Goal: Task Accomplishment & Management: Manage account settings

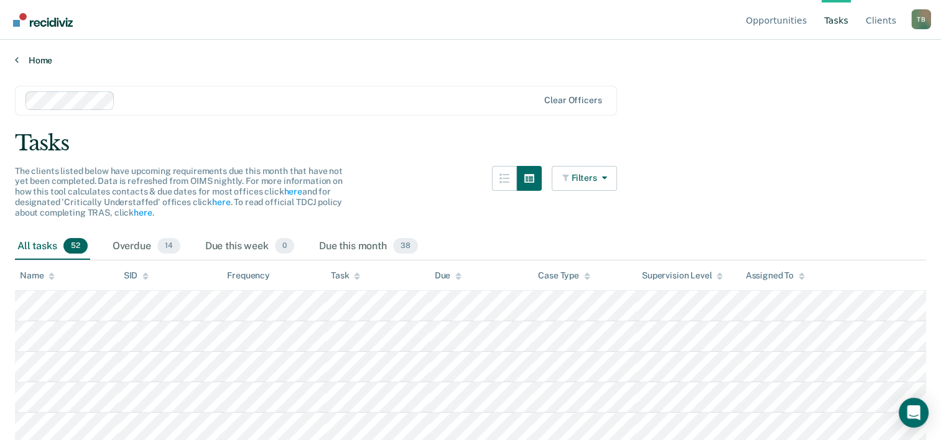
click at [38, 60] on link "Home" at bounding box center [470, 60] width 911 height 11
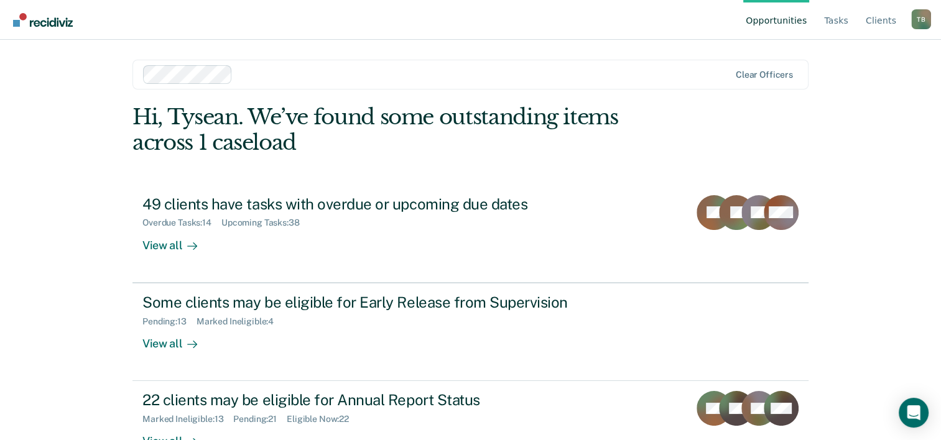
drag, startPoint x: 941, startPoint y: 174, endPoint x: 950, endPoint y: 214, distance: 40.9
click at [941, 214] on html "Looks like you’re using Internet Explorer 11. For faster loading and a better e…" at bounding box center [470, 220] width 941 height 440
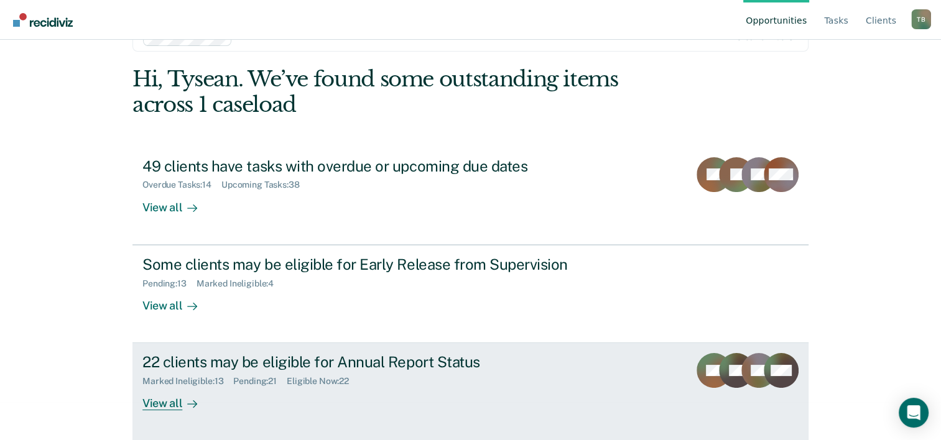
click at [187, 402] on icon at bounding box center [192, 404] width 10 height 10
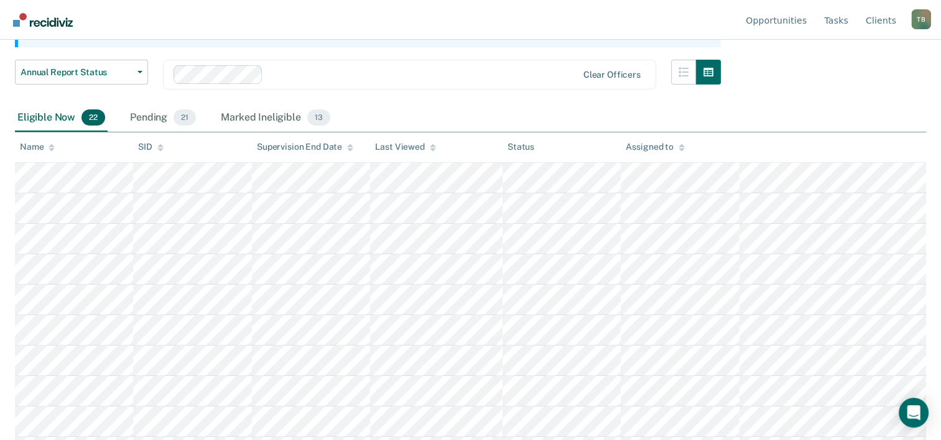
scroll to position [95, 0]
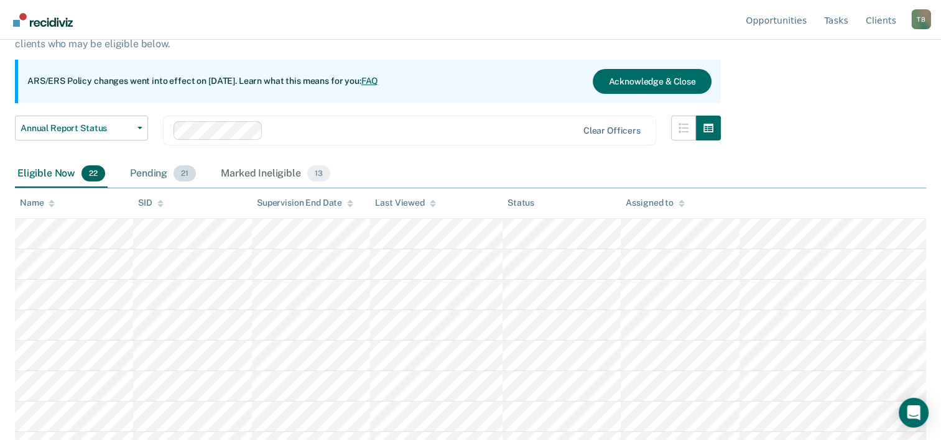
click at [159, 173] on div "Pending 21" at bounding box center [163, 173] width 71 height 27
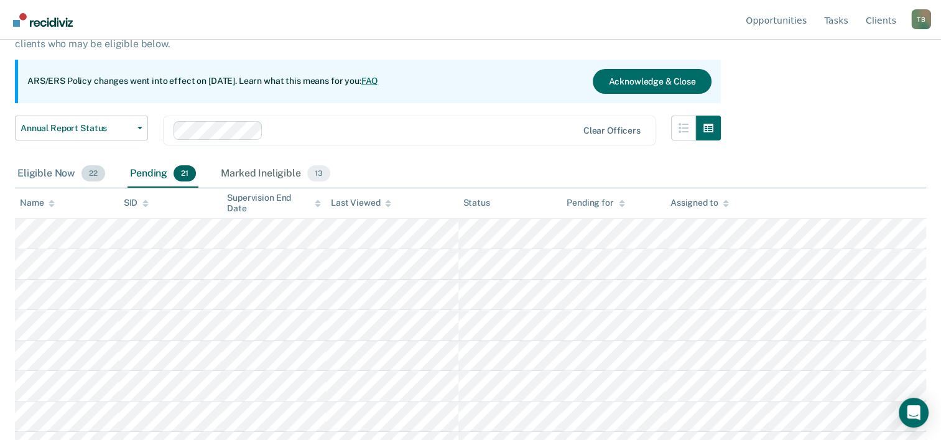
click at [84, 173] on span "22" at bounding box center [93, 173] width 24 height 16
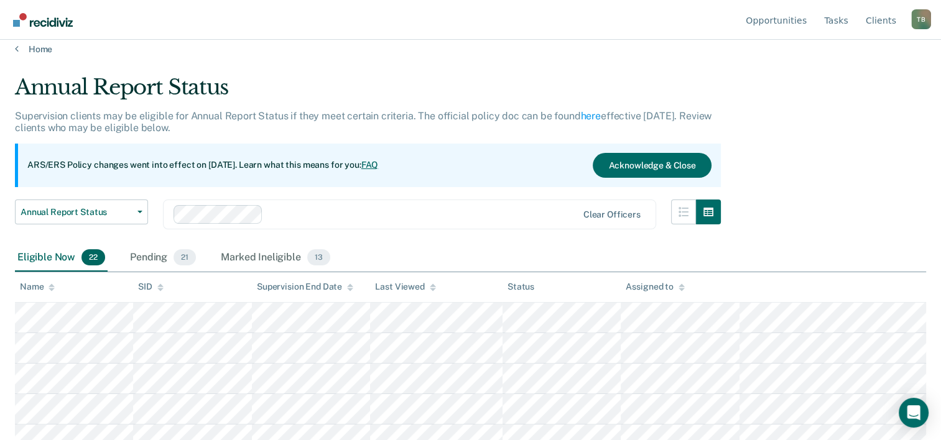
scroll to position [0, 0]
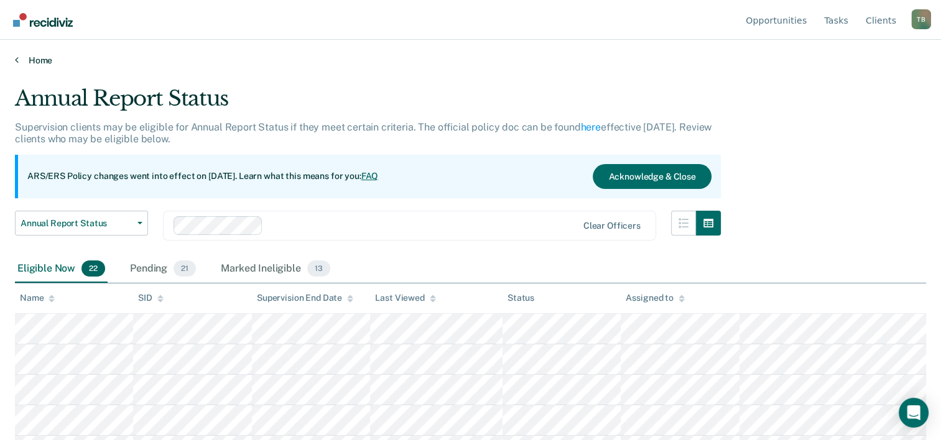
click at [46, 63] on link "Home" at bounding box center [470, 60] width 911 height 11
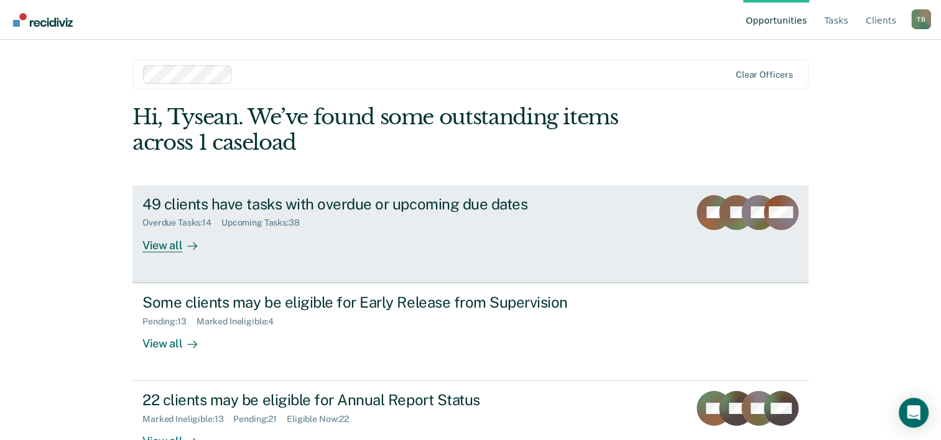
click at [728, 235] on div "JS" at bounding box center [736, 223] width 35 height 57
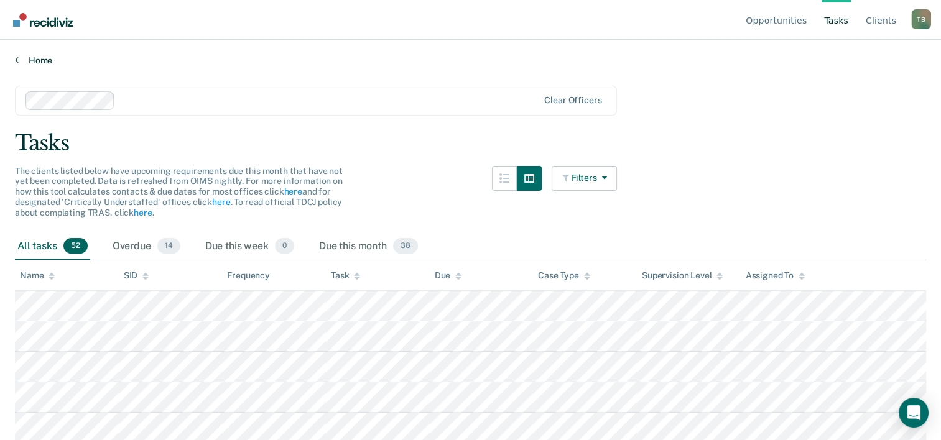
click at [30, 61] on link "Home" at bounding box center [470, 60] width 911 height 11
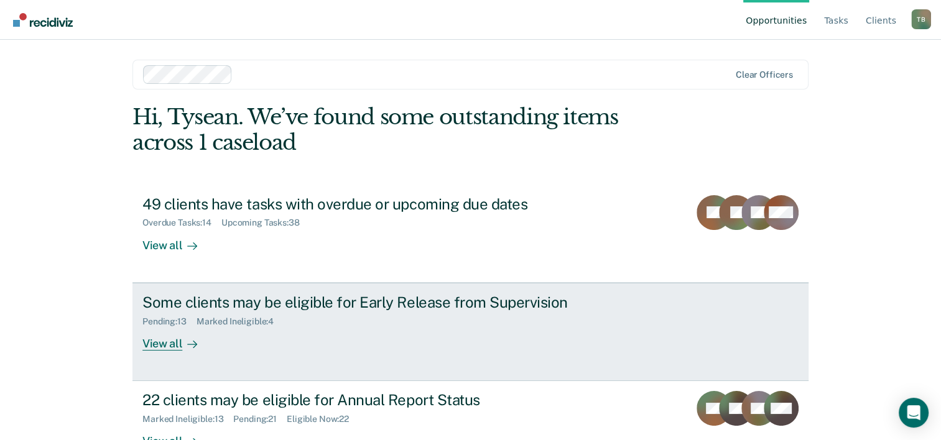
click at [162, 351] on link "Some clients may be eligible for Early Release from Supervision Pending : 13 Ma…" at bounding box center [470, 332] width 676 height 98
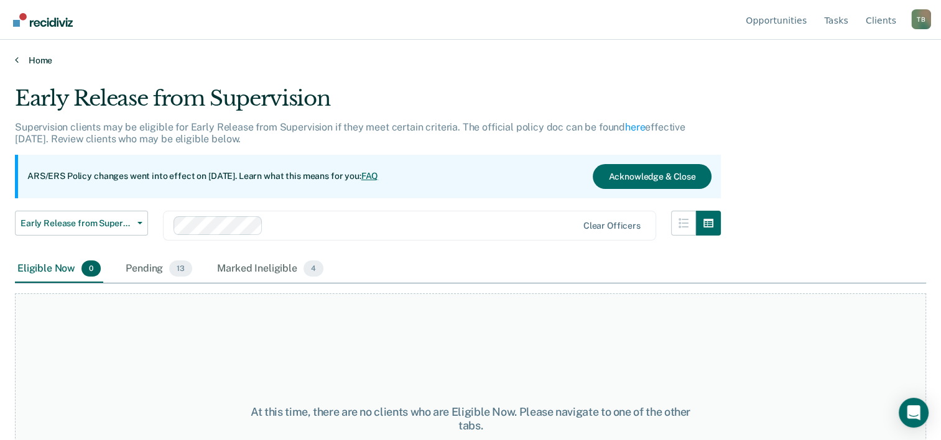
click at [33, 62] on link "Home" at bounding box center [470, 60] width 911 height 11
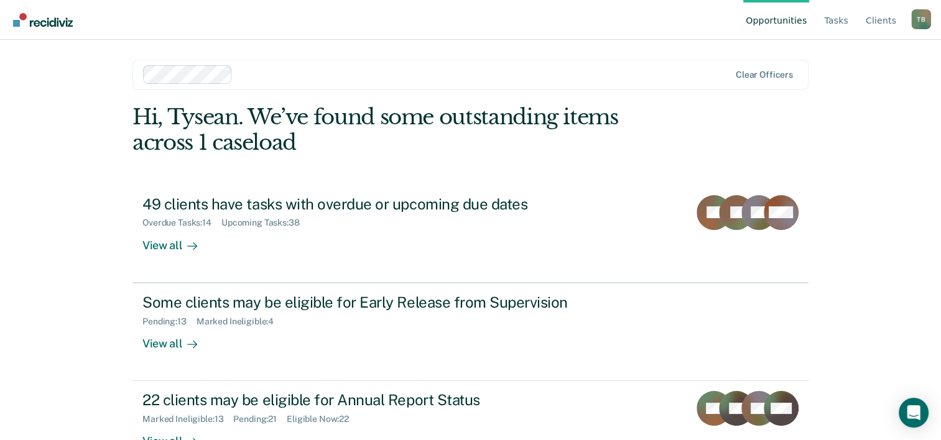
scroll to position [38, 0]
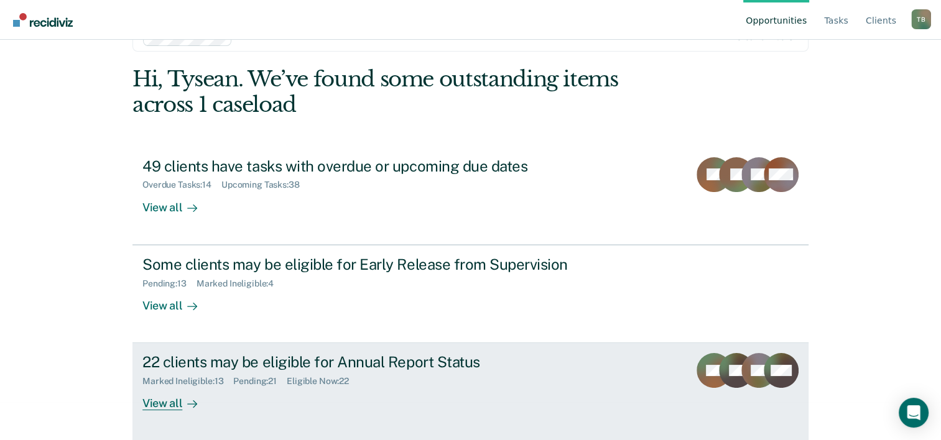
click at [144, 411] on link "22 clients may be eligible for Annual Report Status Marked Ineligible : 13 Pend…" at bounding box center [470, 392] width 676 height 98
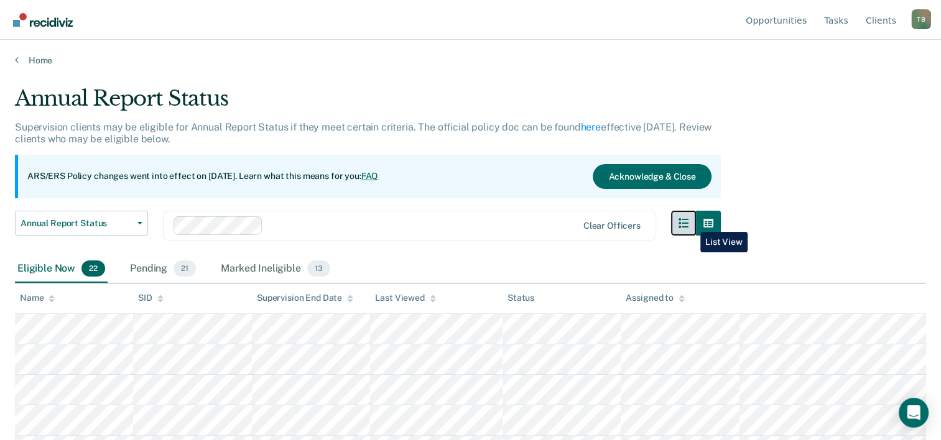
click at [689, 223] on icon "button" at bounding box center [684, 223] width 10 height 10
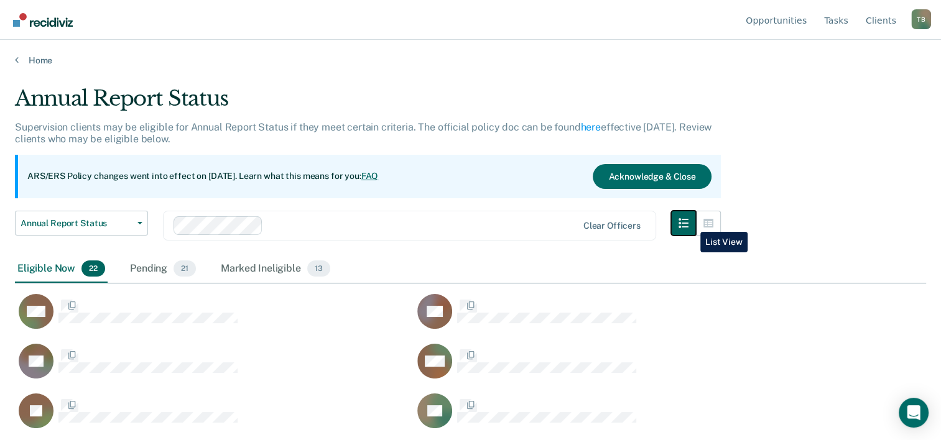
scroll to position [251, 901]
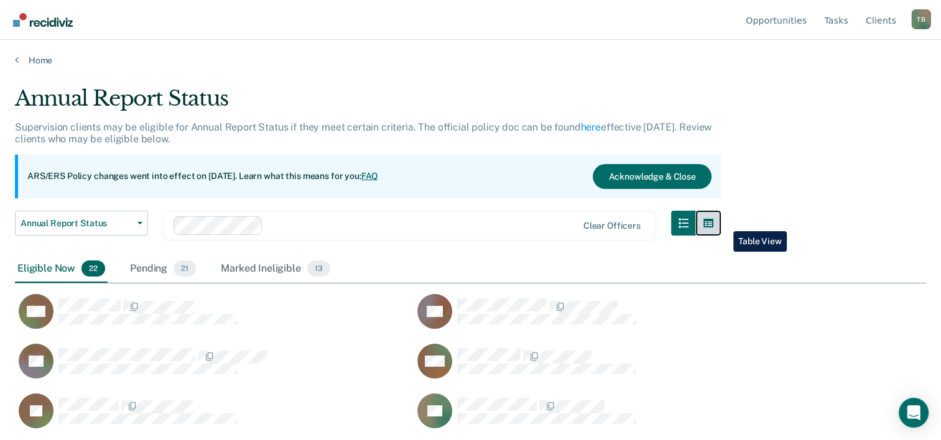
click at [721, 222] on button "button" at bounding box center [708, 223] width 25 height 25
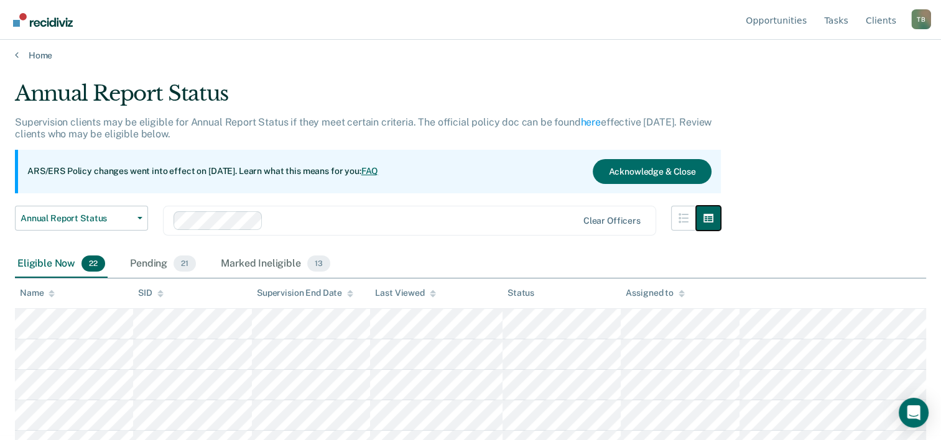
scroll to position [0, 0]
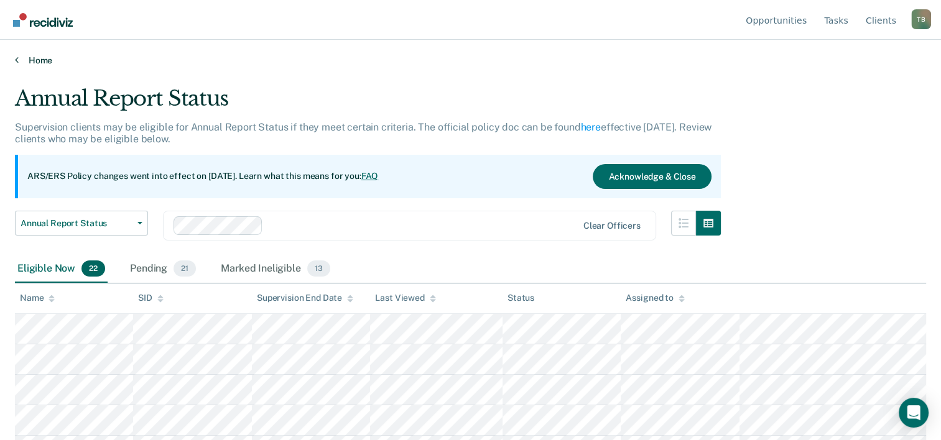
click at [40, 60] on link "Home" at bounding box center [470, 60] width 911 height 11
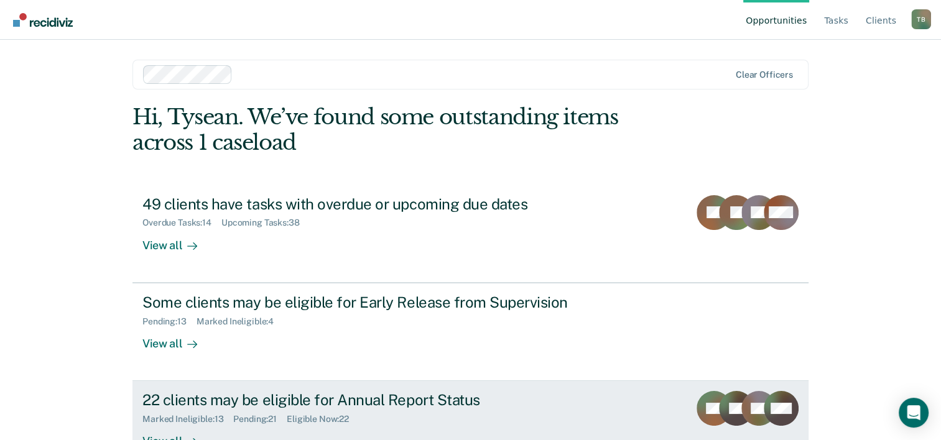
click at [425, 398] on div "22 clients may be eligible for Annual Report Status" at bounding box center [360, 400] width 437 height 18
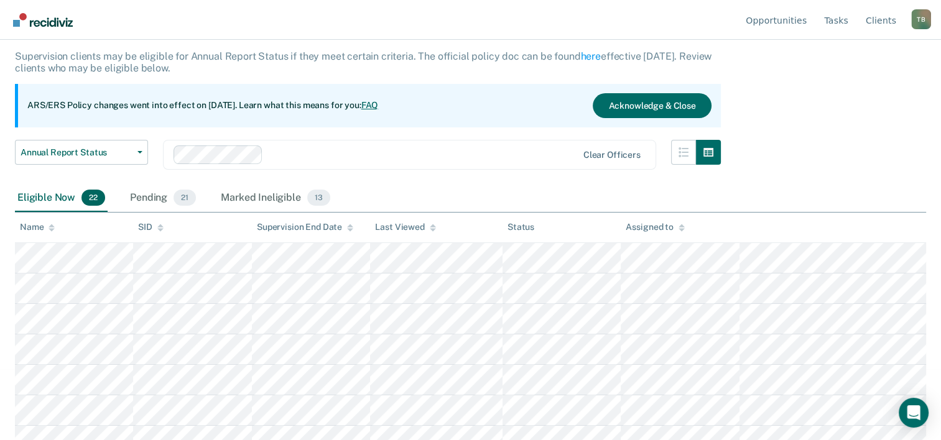
scroll to position [77, 0]
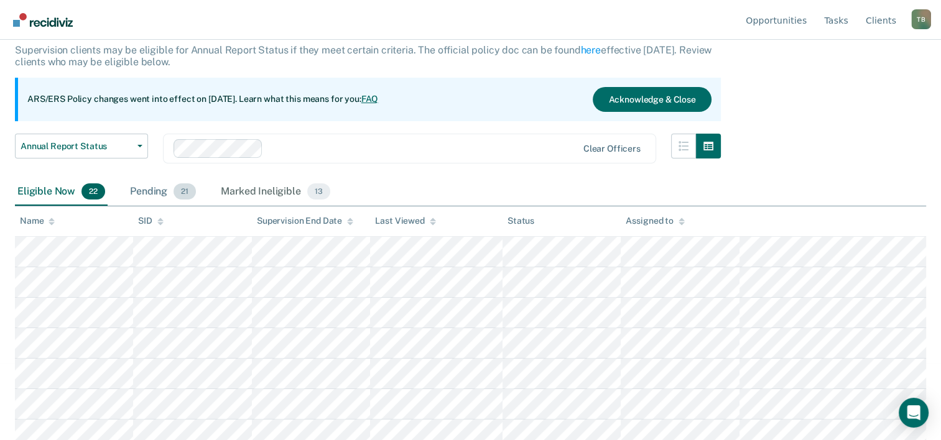
click at [136, 189] on div "Pending 21" at bounding box center [163, 192] width 71 height 27
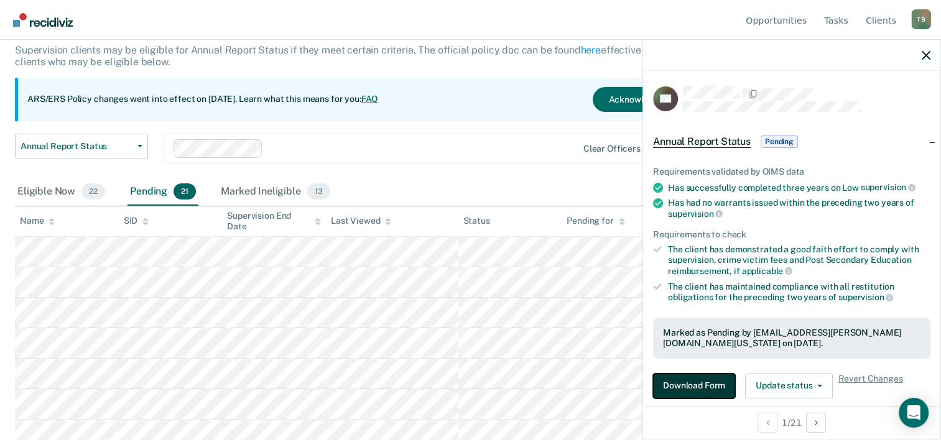
click at [673, 388] on button "Download Form" at bounding box center [694, 386] width 82 height 25
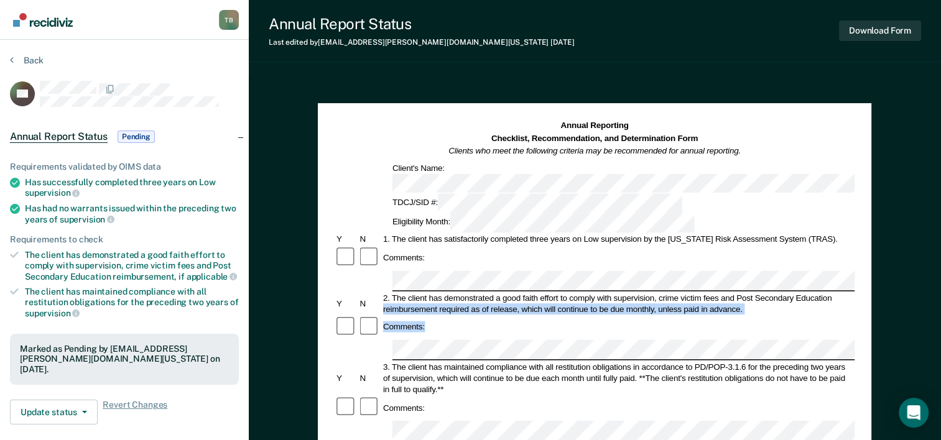
drag, startPoint x: 937, startPoint y: 188, endPoint x: 939, endPoint y: 212, distance: 23.1
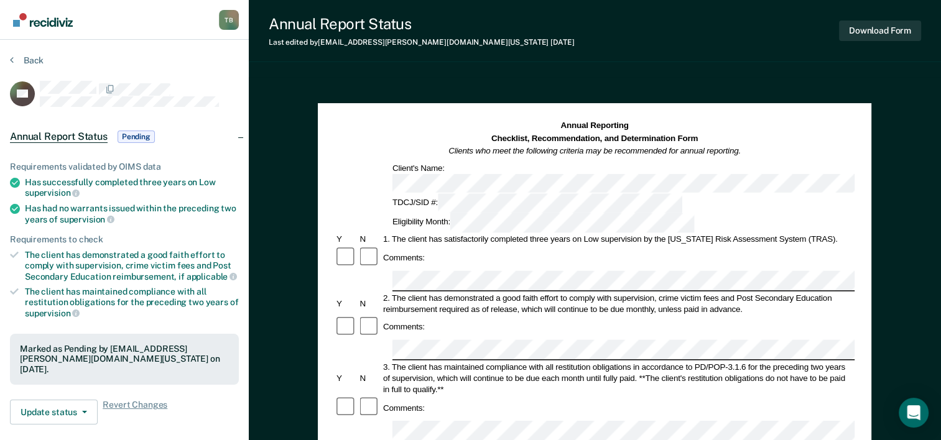
click at [709, 65] on div "Annual Report Status Last edited by [PERSON_NAME][EMAIL_ADDRESS][PERSON_NAME][D…" at bounding box center [595, 432] width 692 height 865
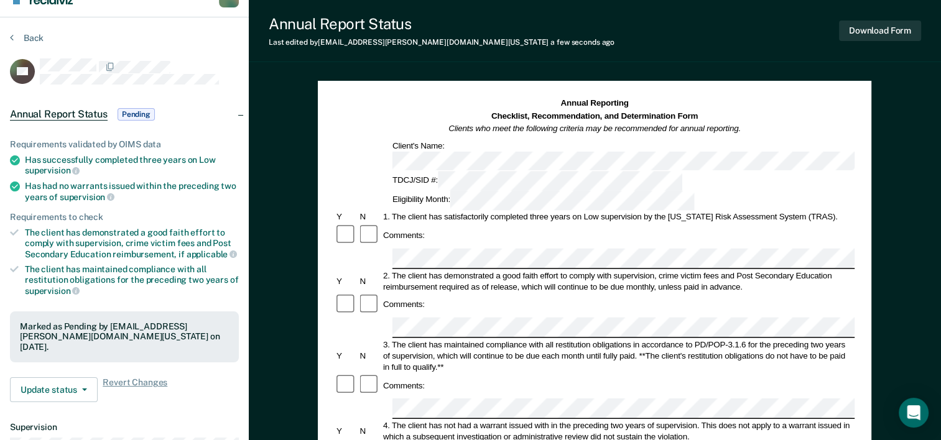
scroll to position [20, 0]
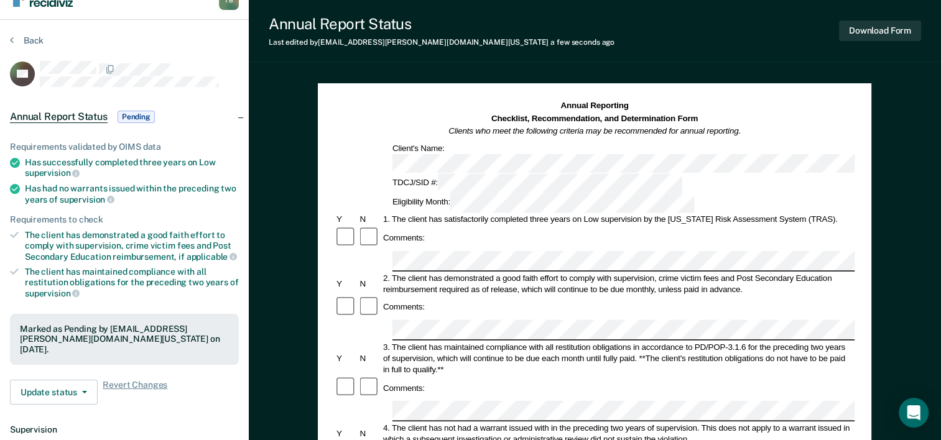
drag, startPoint x: 411, startPoint y: 393, endPoint x: 588, endPoint y: 395, distance: 176.7
drag, startPoint x: 472, startPoint y: 378, endPoint x: 456, endPoint y: 415, distance: 40.1
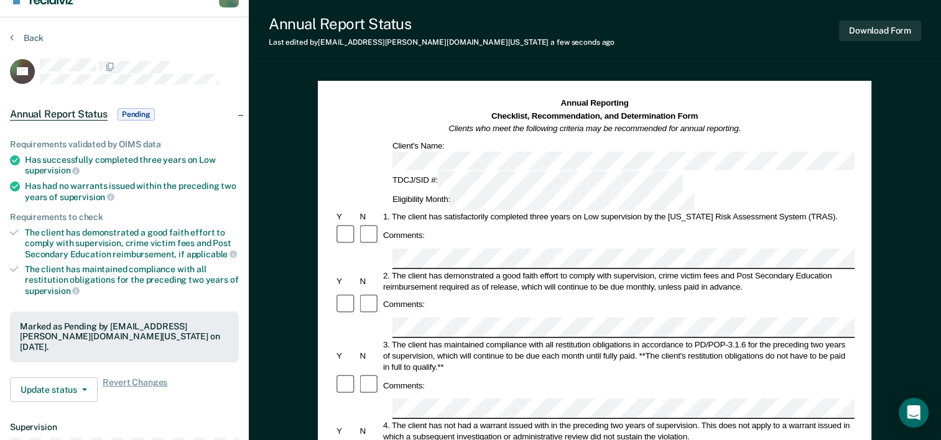
scroll to position [0, 0]
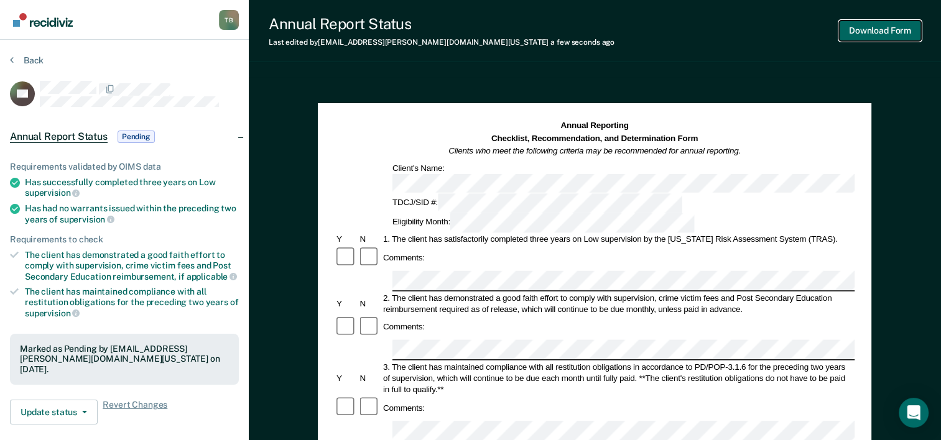
click at [868, 33] on button "Download Form" at bounding box center [880, 31] width 82 height 21
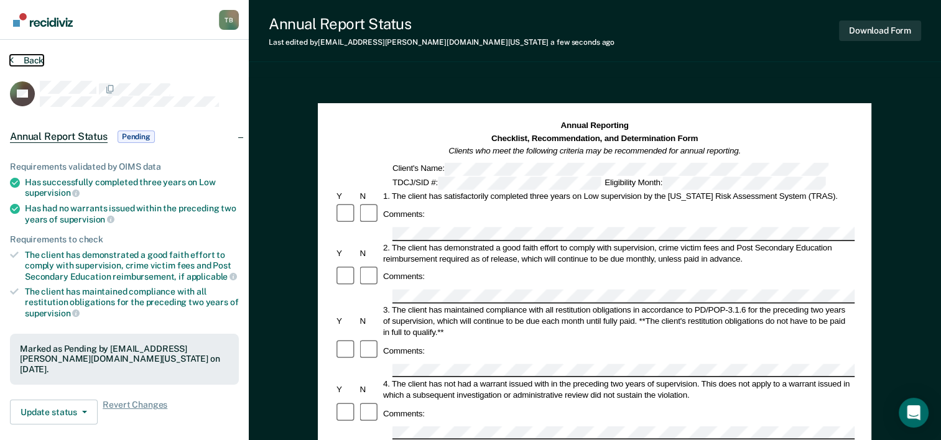
click at [34, 62] on button "Back" at bounding box center [27, 60] width 34 height 11
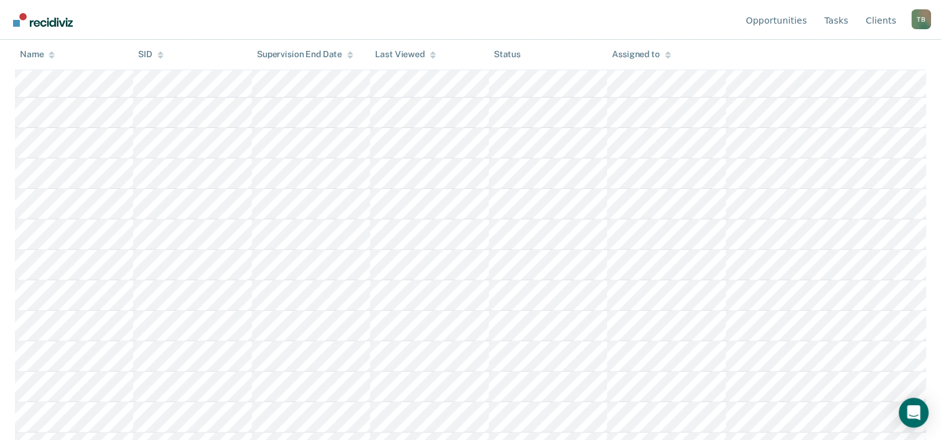
scroll to position [482, 0]
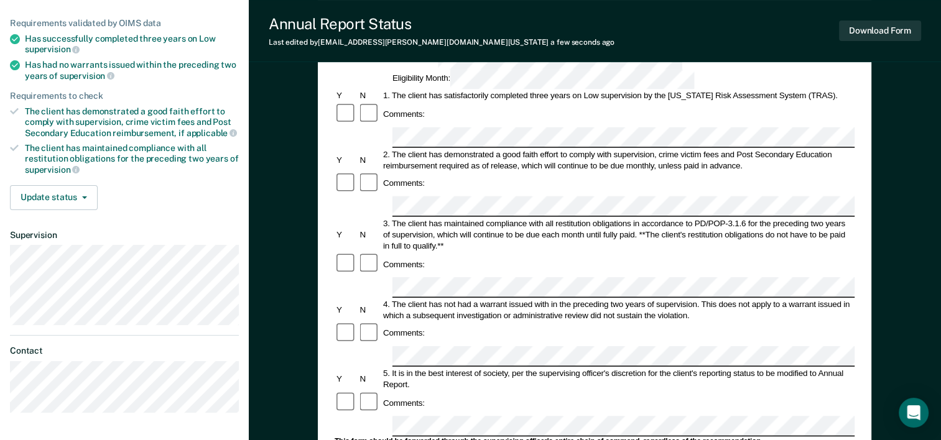
scroll to position [152, 0]
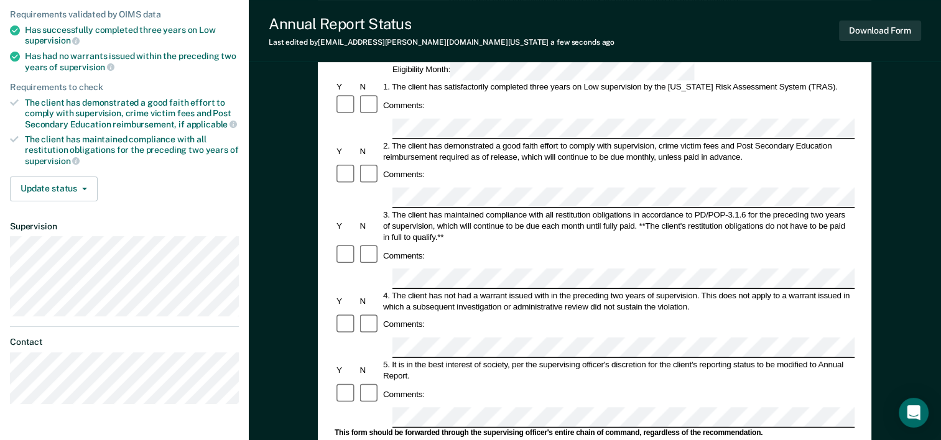
click at [269, 296] on div "Annual Reporting Checklist, Recommendation, and Determination Form Clients who …" at bounding box center [595, 347] width 692 height 845
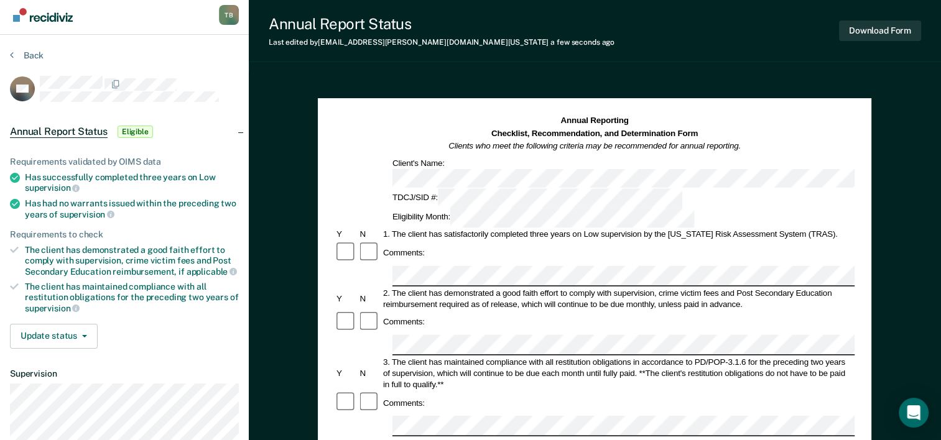
scroll to position [0, 0]
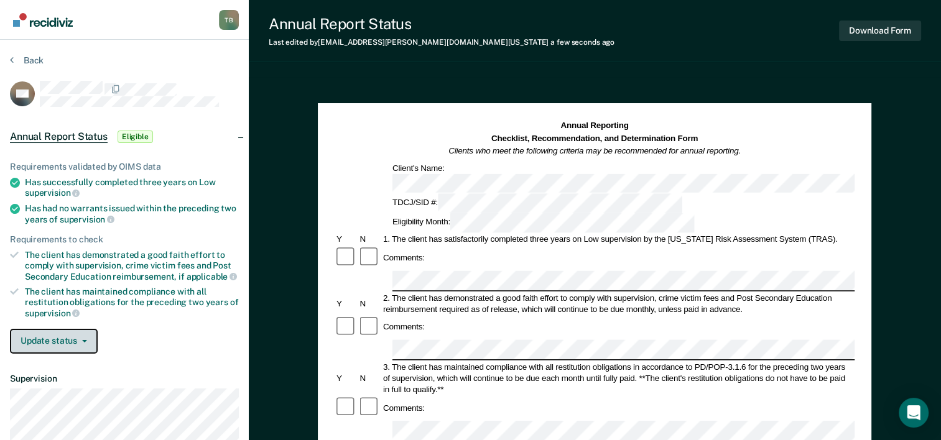
click at [60, 342] on button "Update status" at bounding box center [54, 341] width 88 height 25
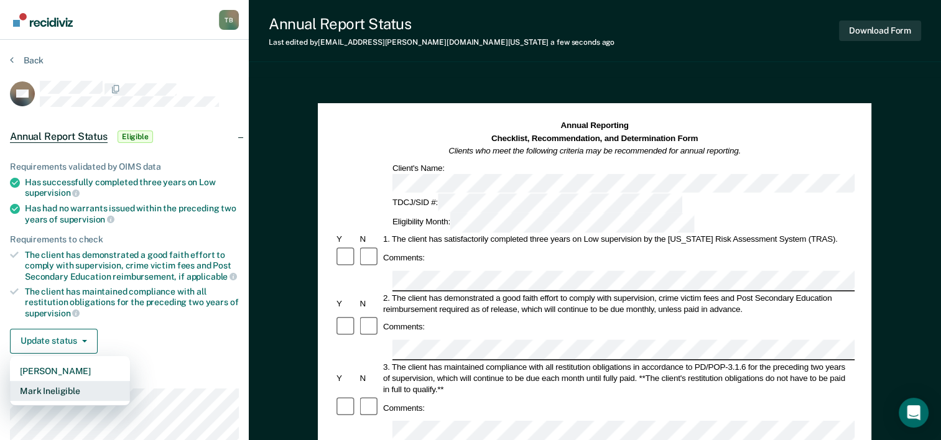
click at [62, 383] on button "Mark Ineligible" at bounding box center [70, 391] width 120 height 20
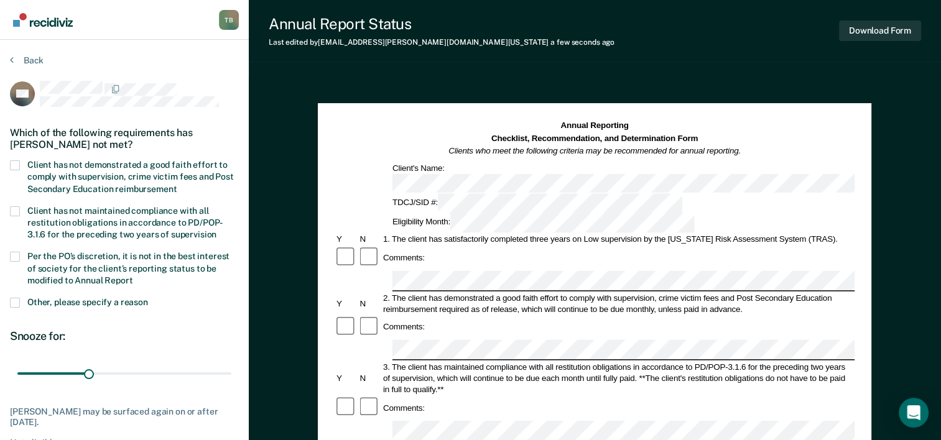
click at [15, 160] on span at bounding box center [15, 165] width 10 height 10
click at [177, 185] on input "Client has not demonstrated a good faith effort to comply with supervision, cri…" at bounding box center [177, 185] width 0 height 0
click at [17, 256] on span at bounding box center [15, 257] width 10 height 10
click at [133, 276] on input "Per the PO’s discretion, it is not in the best interest of society for the clie…" at bounding box center [133, 276] width 0 height 0
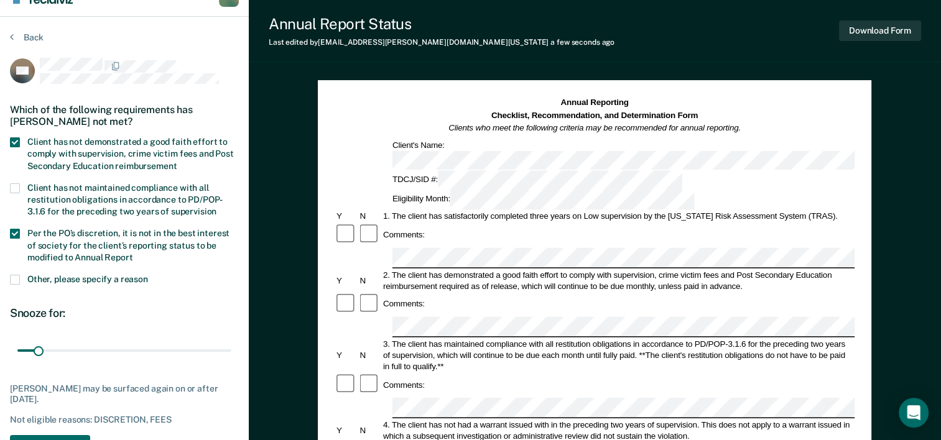
scroll to position [140, 0]
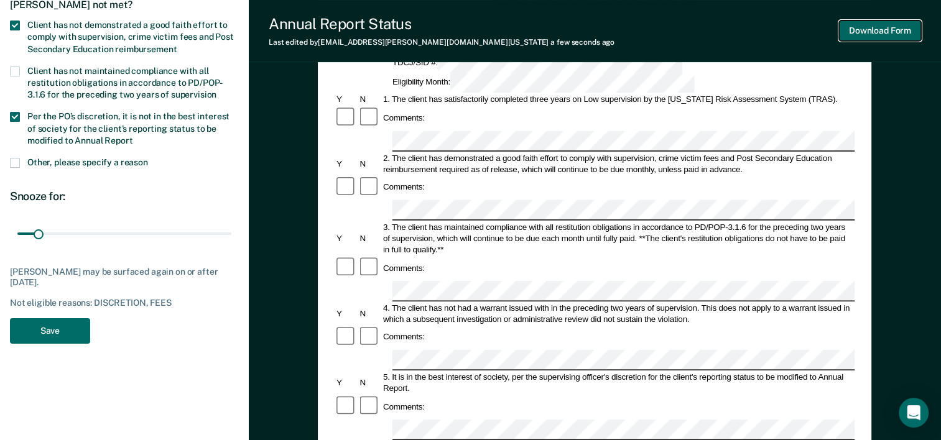
click at [871, 32] on button "Download Form" at bounding box center [880, 31] width 82 height 21
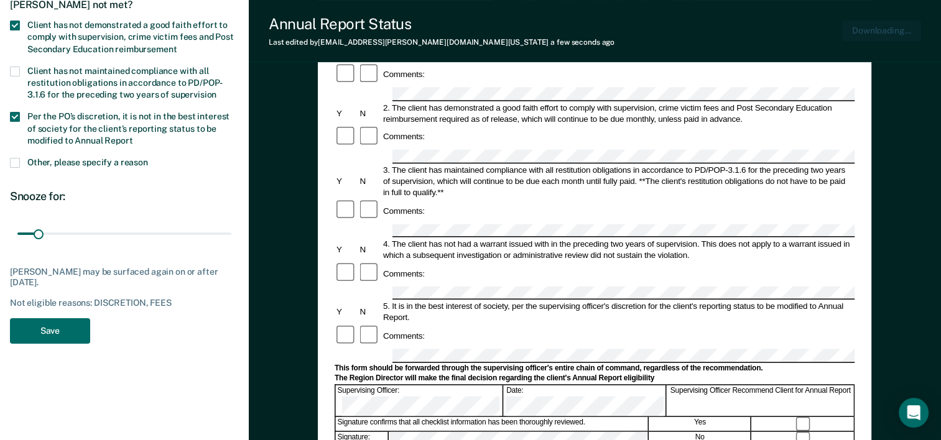
scroll to position [0, 0]
click at [12, 160] on span at bounding box center [15, 163] width 10 height 10
click at [148, 158] on input "Other, please specify a reason" at bounding box center [148, 158] width 0 height 0
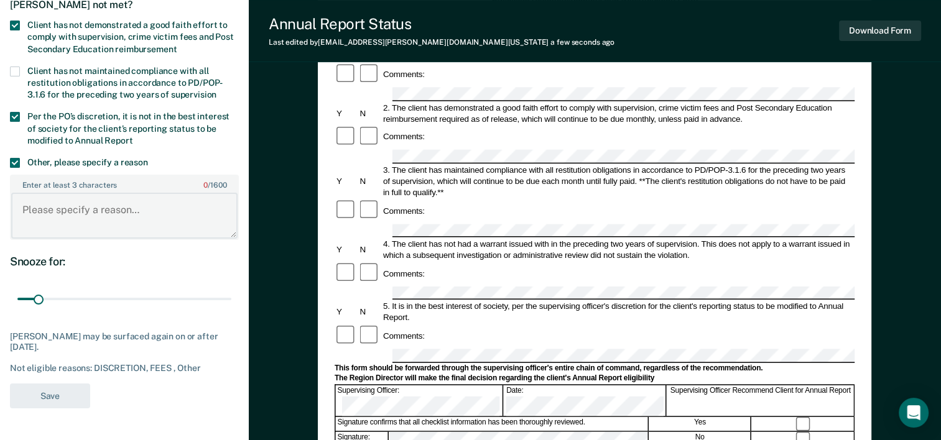
click at [84, 216] on textarea "Enter at least 3 characters 0 / 1600" at bounding box center [124, 216] width 226 height 46
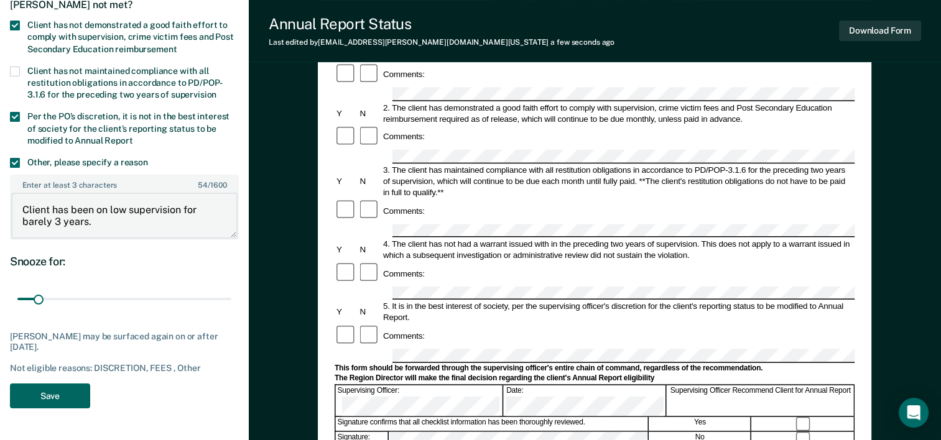
type textarea "Client has been on low supervision for barely 3 years."
click at [39, 393] on button "Save" at bounding box center [50, 397] width 80 height 26
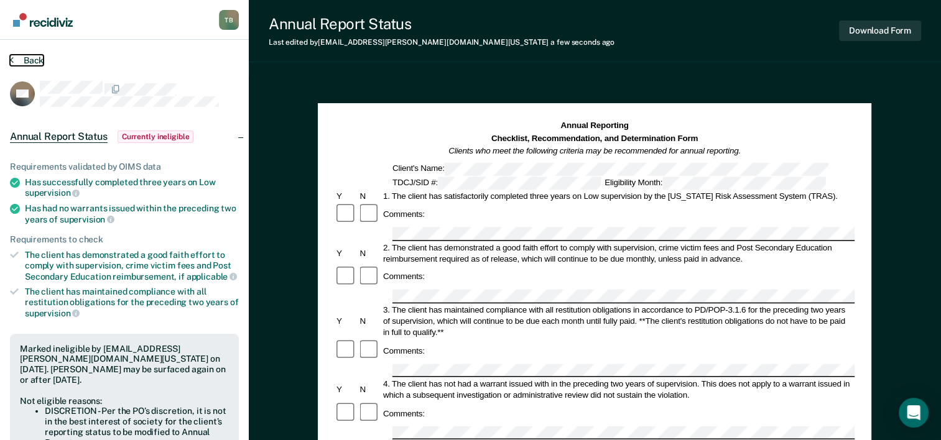
click at [22, 60] on button "Back" at bounding box center [27, 60] width 34 height 11
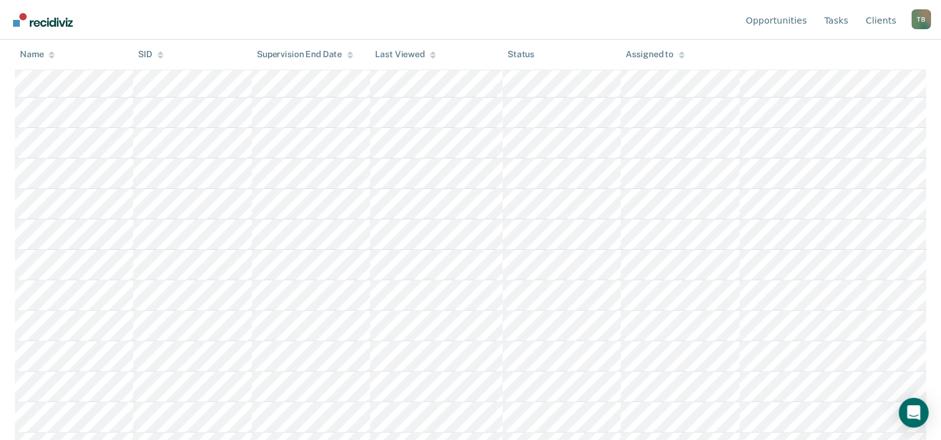
scroll to position [342, 0]
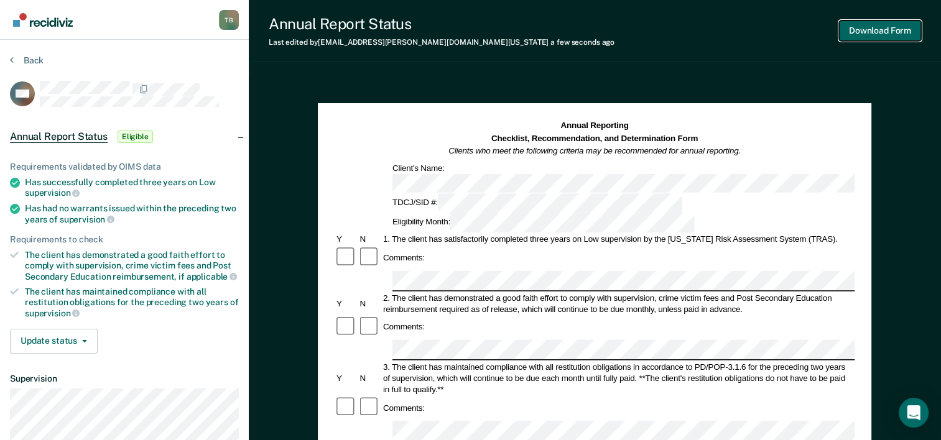
click at [876, 34] on button "Download Form" at bounding box center [880, 31] width 82 height 21
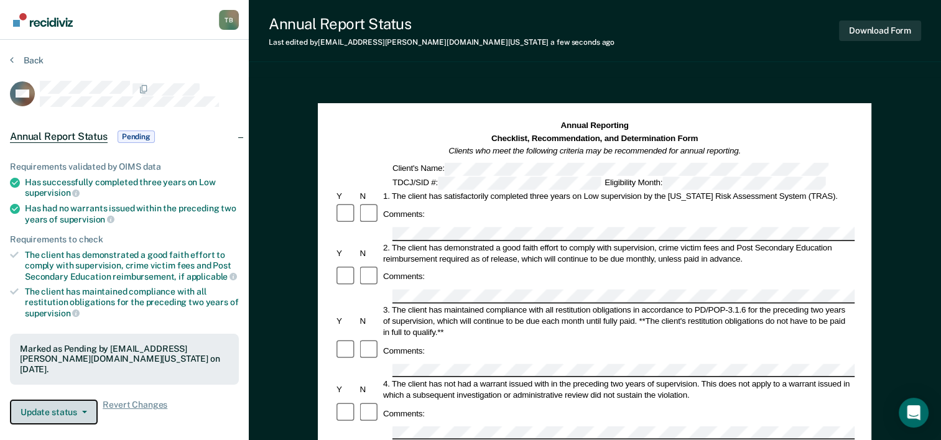
click at [49, 400] on button "Update status" at bounding box center [54, 412] width 88 height 25
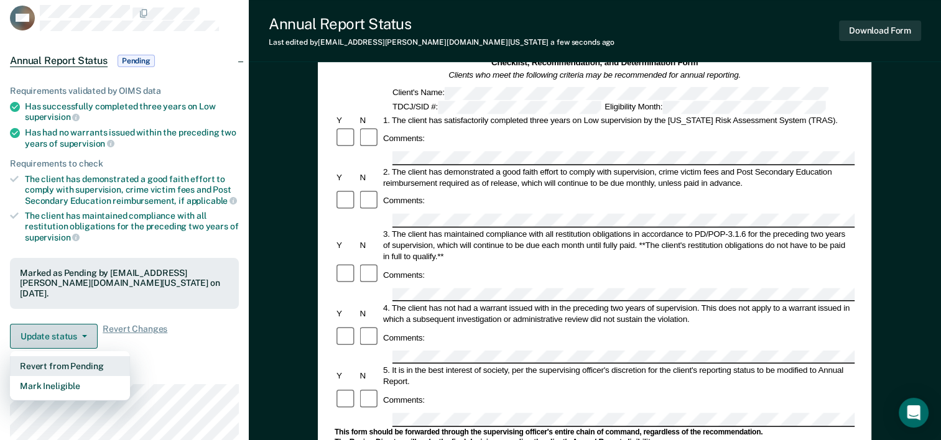
scroll to position [77, 0]
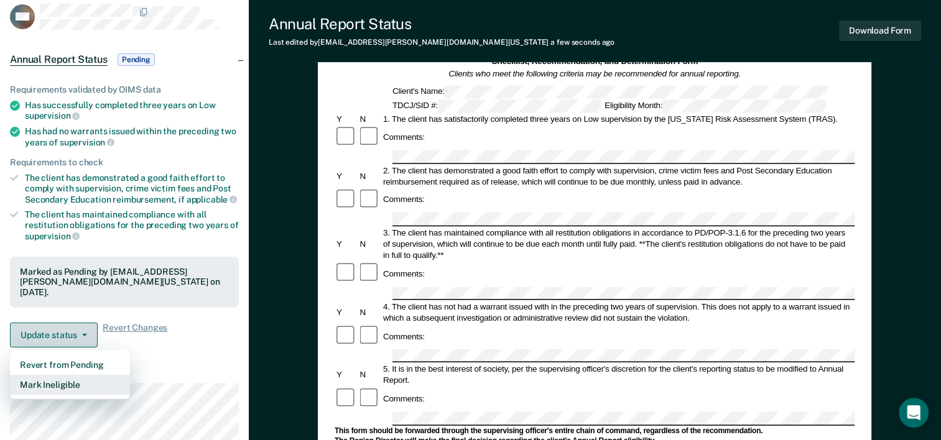
click at [26, 375] on button "Mark Ineligible" at bounding box center [70, 385] width 120 height 20
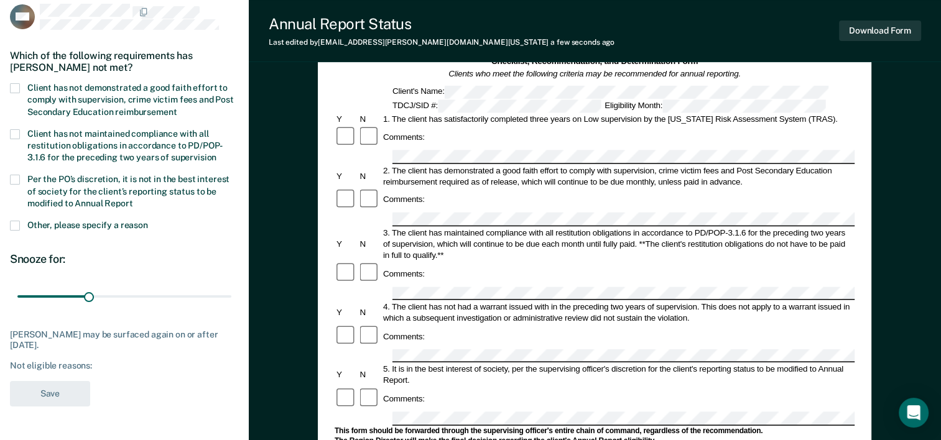
click at [15, 92] on label "Client has not demonstrated a good faith effort to comply with supervision, cri…" at bounding box center [124, 101] width 229 height 36
click at [177, 108] on input "Client has not demonstrated a good faith effort to comply with supervision, cri…" at bounding box center [177, 108] width 0 height 0
click at [21, 184] on label "Per the PO’s discretion, it is not in the best interest of society for the clie…" at bounding box center [124, 193] width 229 height 36
click at [133, 199] on input "Per the PO’s discretion, it is not in the best interest of society for the clie…" at bounding box center [133, 199] width 0 height 0
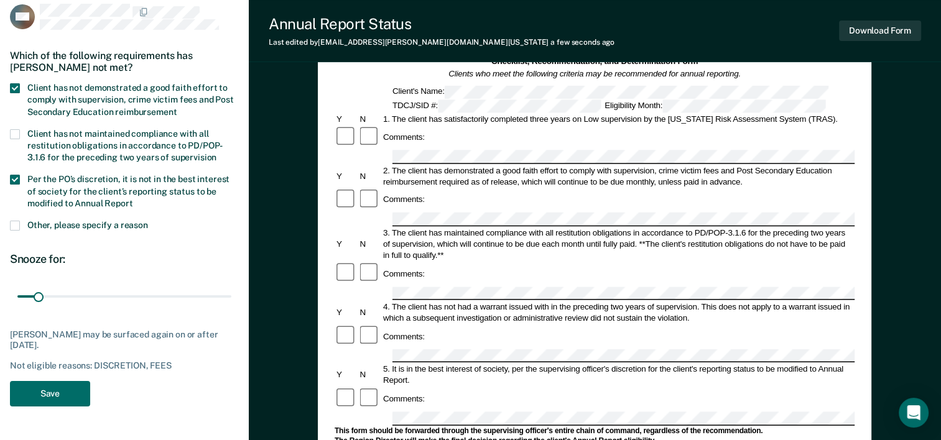
click at [19, 226] on span at bounding box center [15, 226] width 10 height 10
click at [148, 221] on input "Other, please specify a reason" at bounding box center [148, 221] width 0 height 0
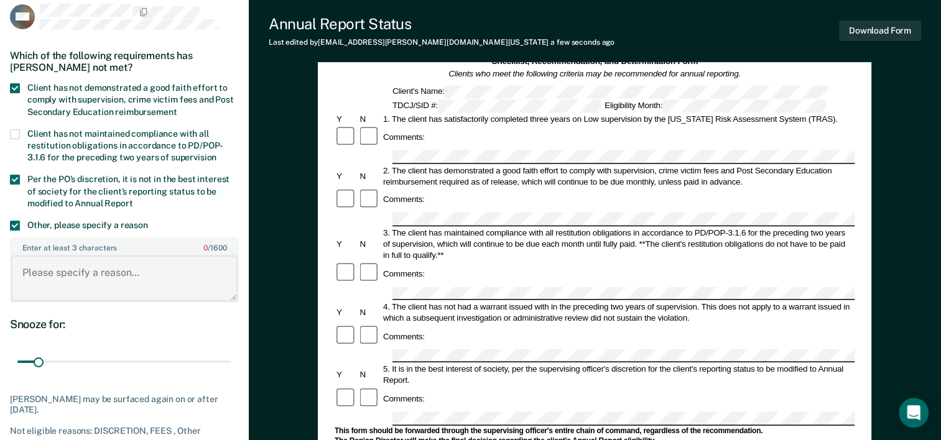
click at [106, 286] on textarea "Enter at least 3 characters 0 / 1600" at bounding box center [124, 279] width 226 height 46
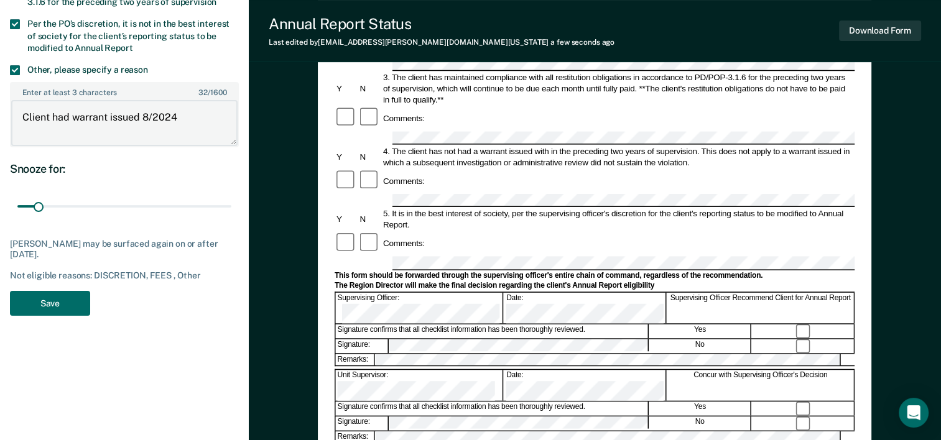
scroll to position [256, 0]
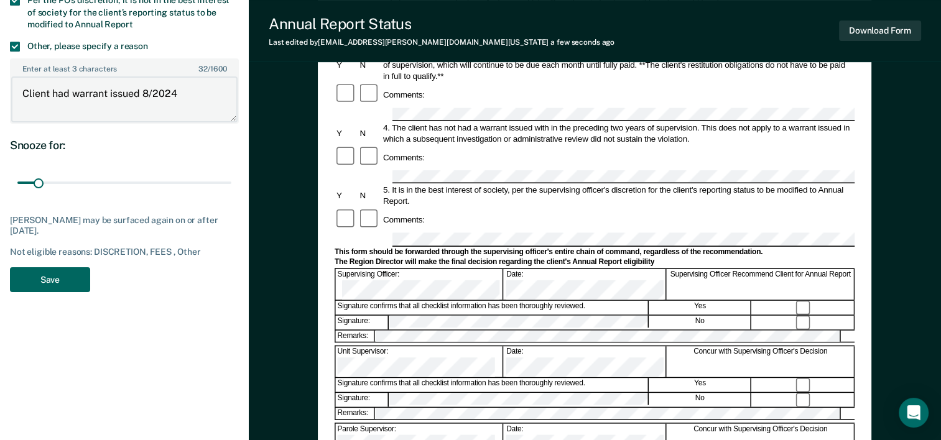
type textarea "Client had warrant issued 8/2024"
click at [70, 277] on button "Save" at bounding box center [50, 280] width 80 height 26
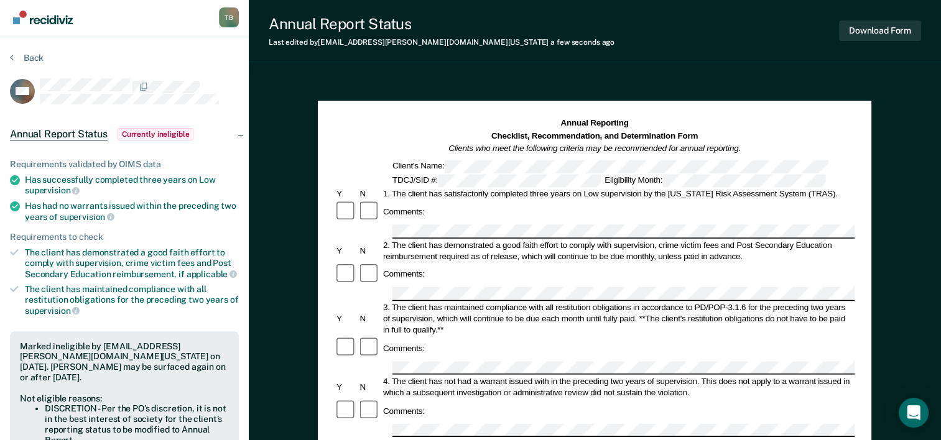
scroll to position [0, 0]
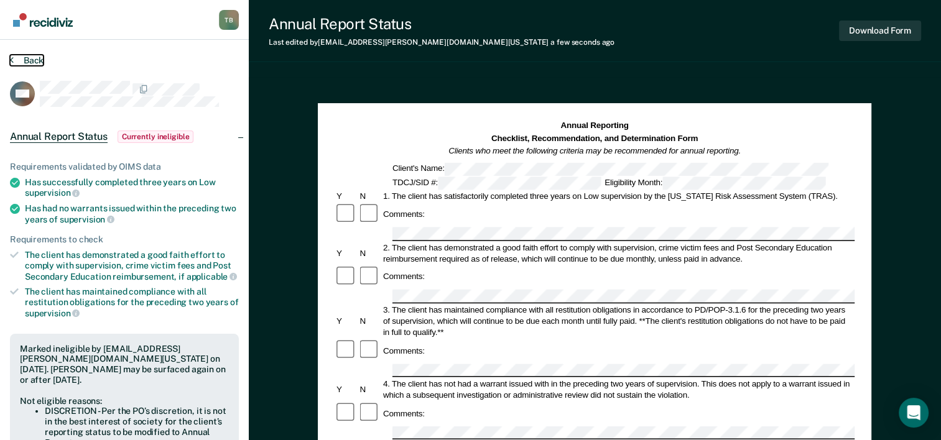
click at [31, 58] on button "Back" at bounding box center [27, 60] width 34 height 11
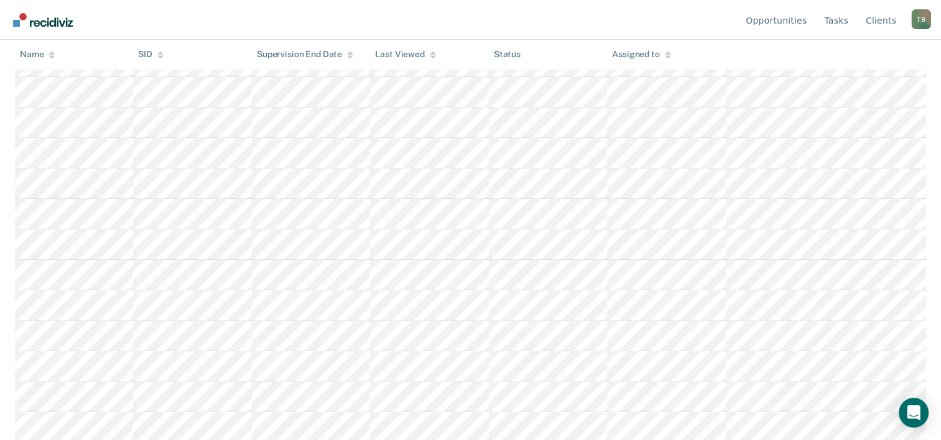
scroll to position [299, 0]
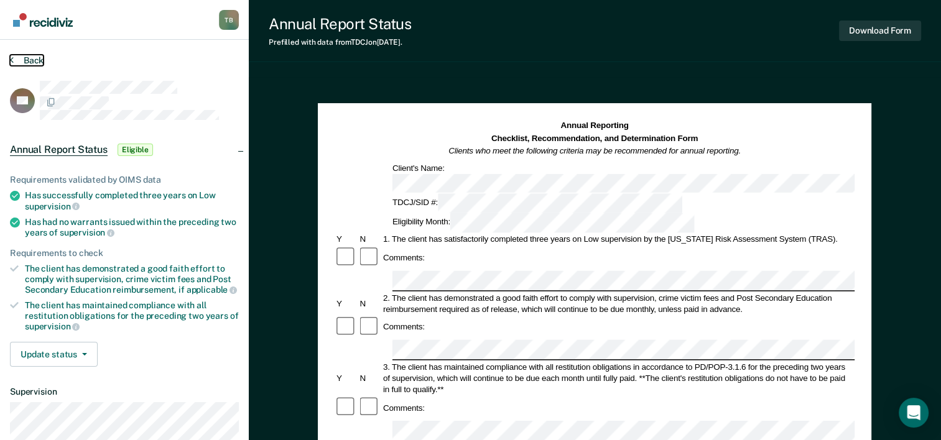
click at [22, 61] on button "Back" at bounding box center [27, 60] width 34 height 11
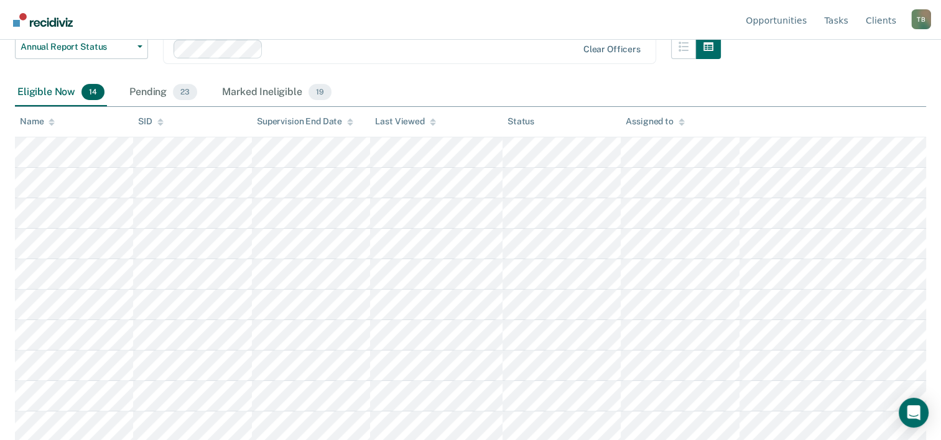
scroll to position [179, 0]
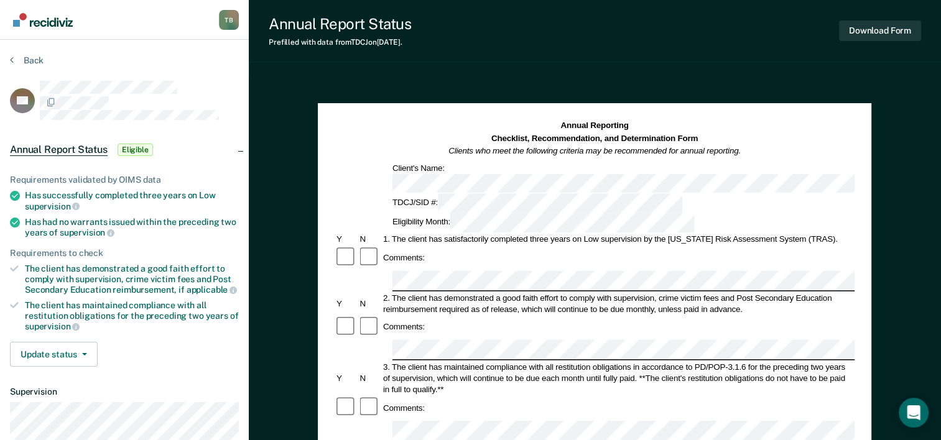
click at [49, 26] on img "Go to Recidiviz Home" at bounding box center [43, 20] width 60 height 14
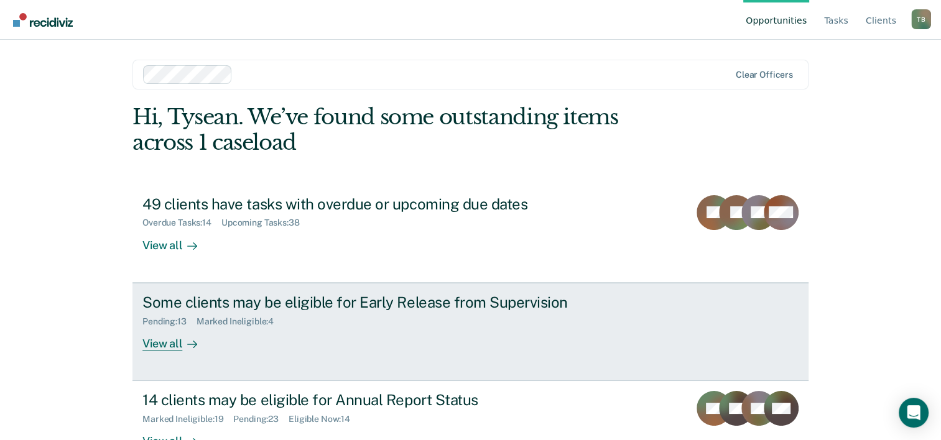
scroll to position [38, 0]
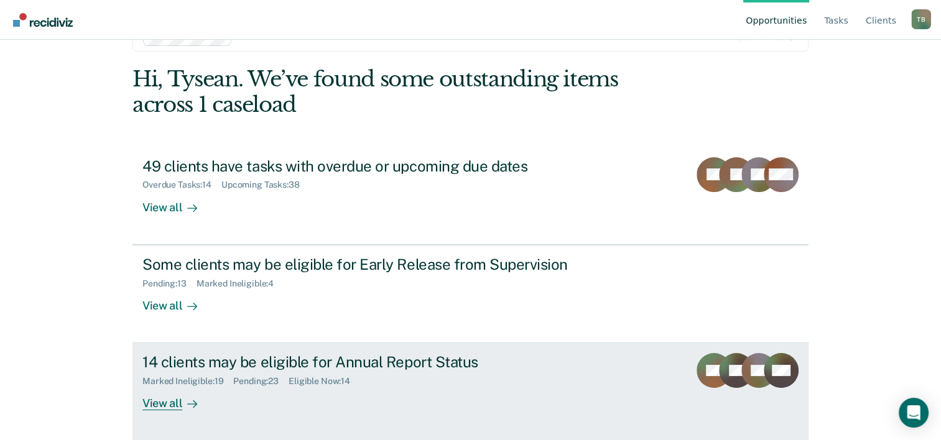
click at [187, 406] on icon at bounding box center [192, 404] width 10 height 10
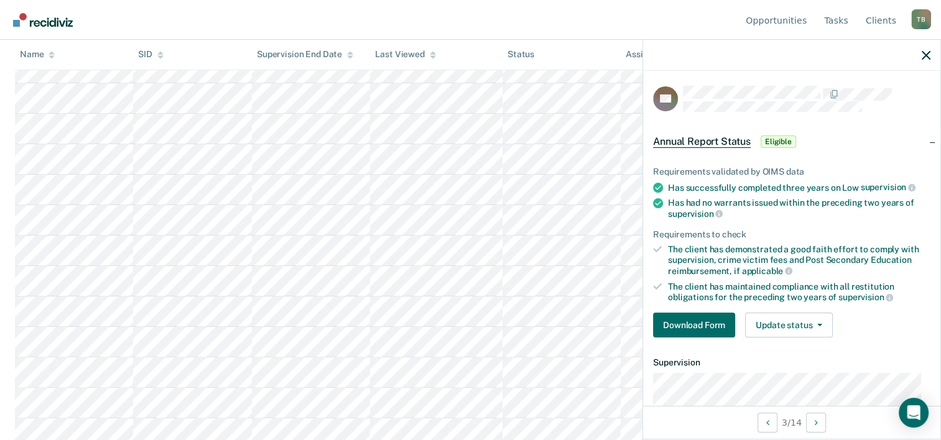
scroll to position [299, 0]
click at [611, 24] on nav "Opportunities Tasks Client s [PERSON_NAME] T B Profile How it works Log Out" at bounding box center [470, 19] width 921 height 39
click at [708, 35] on nav "Opportunities Tasks Client s [PERSON_NAME] T B Profile How it works Log Out" at bounding box center [470, 19] width 921 height 39
click at [931, 57] on div at bounding box center [791, 55] width 297 height 31
click at [924, 58] on icon "button" at bounding box center [926, 55] width 9 height 9
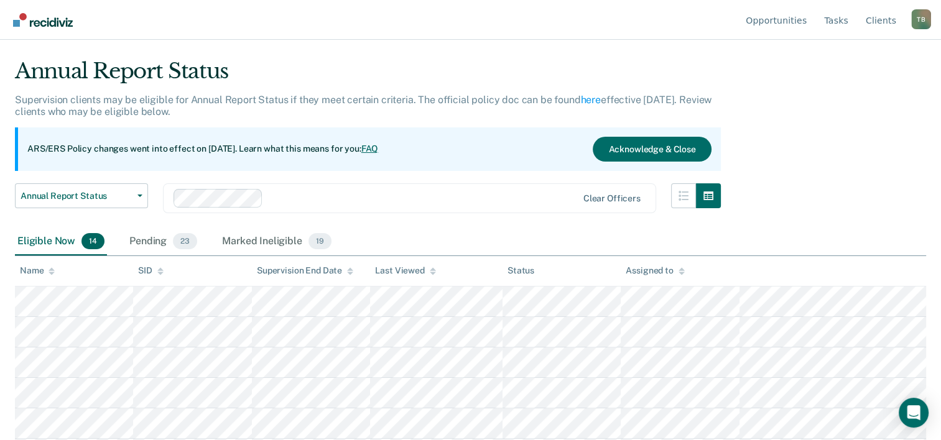
scroll to position [11, 0]
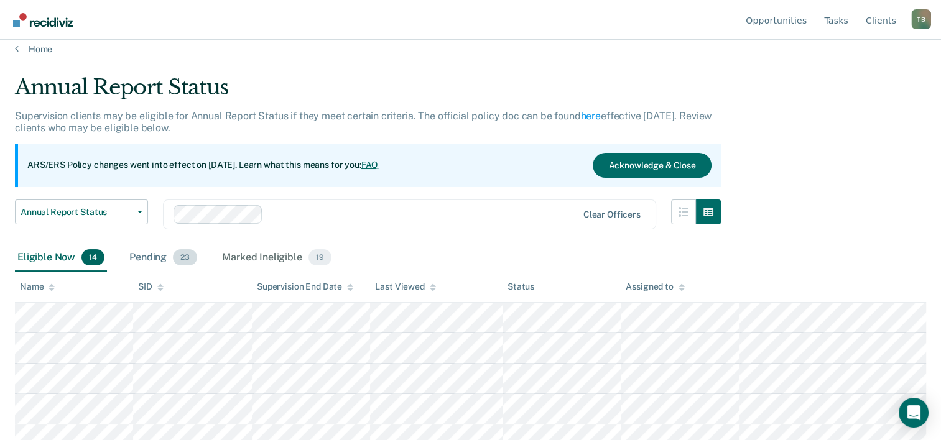
click at [177, 256] on span "23" at bounding box center [185, 257] width 24 height 16
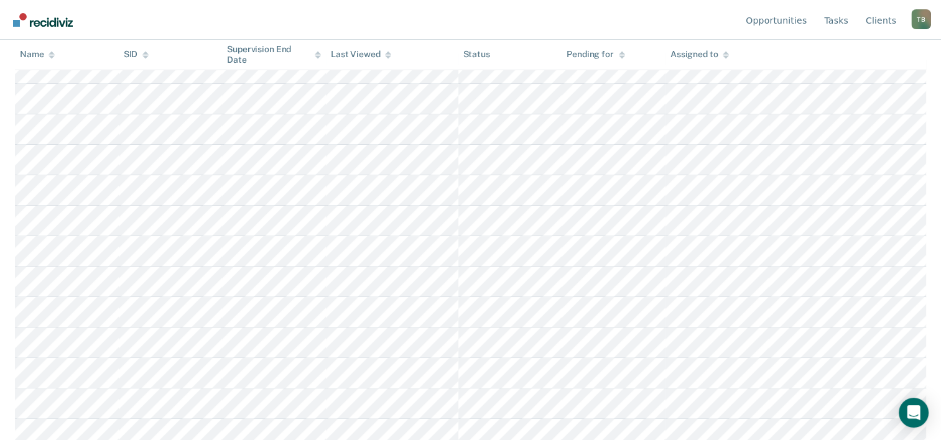
scroll to position [265, 0]
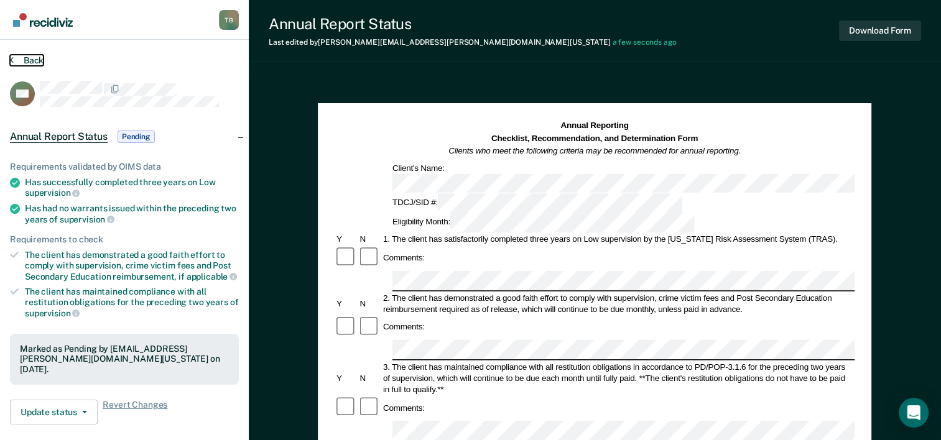
click at [30, 57] on button "Back" at bounding box center [27, 60] width 34 height 11
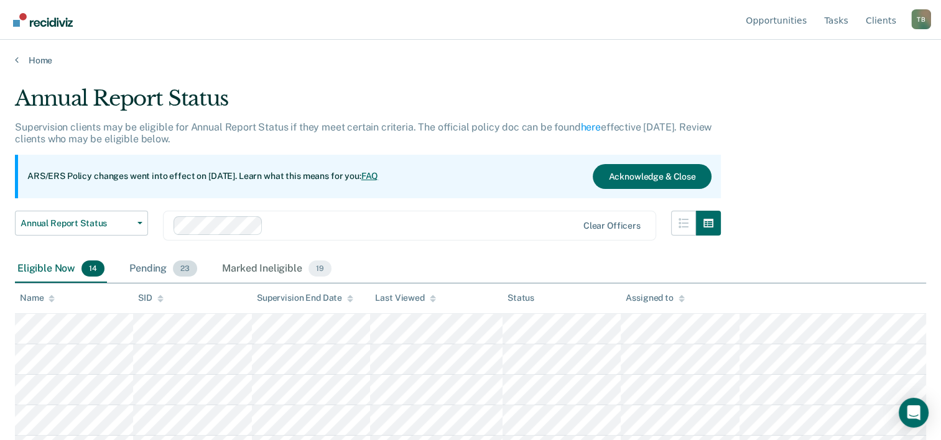
click at [141, 270] on div "Pending 23" at bounding box center [163, 269] width 73 height 27
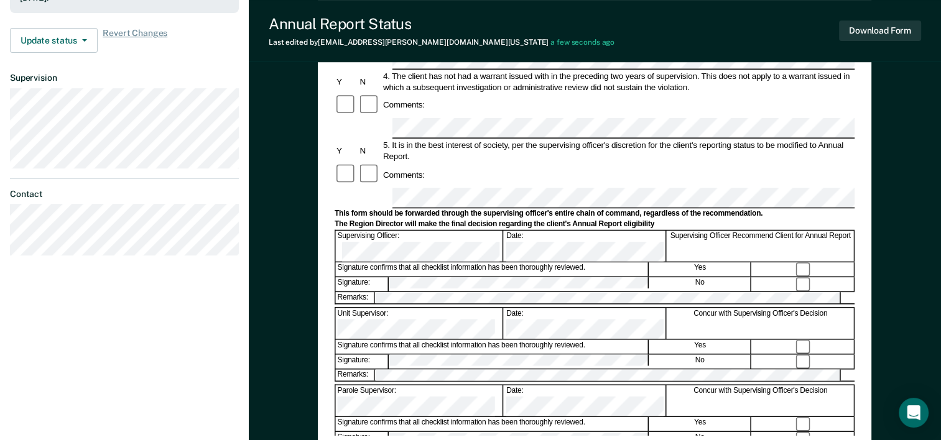
scroll to position [379, 0]
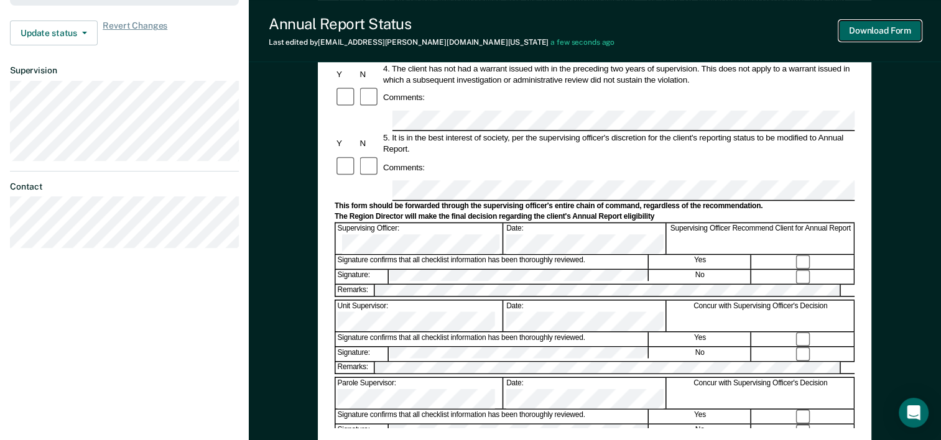
click at [891, 34] on button "Download Form" at bounding box center [880, 31] width 82 height 21
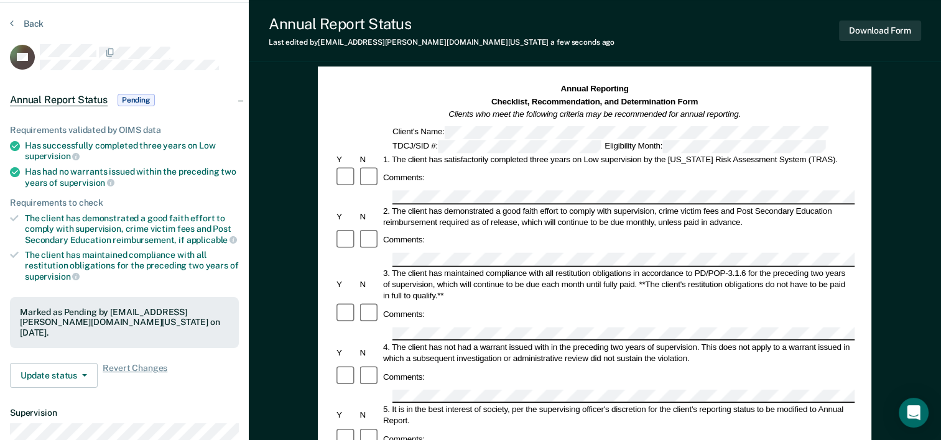
scroll to position [0, 0]
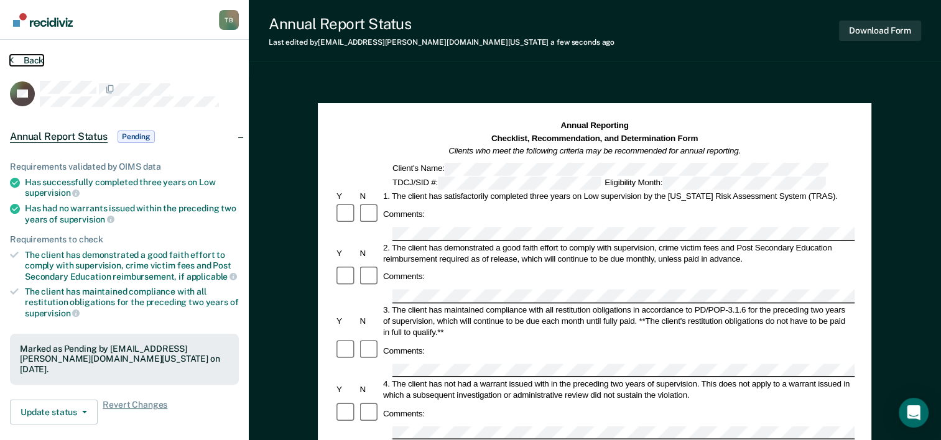
click at [32, 57] on button "Back" at bounding box center [27, 60] width 34 height 11
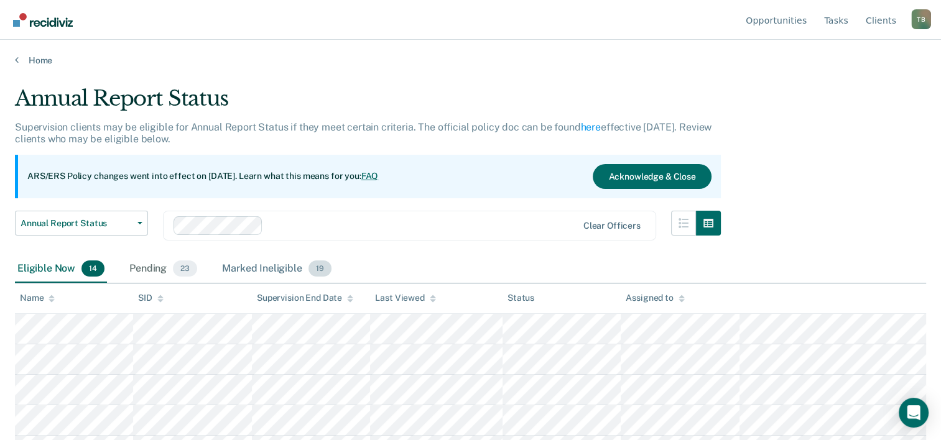
click at [239, 270] on div "Marked Ineligible 19" at bounding box center [277, 269] width 114 height 27
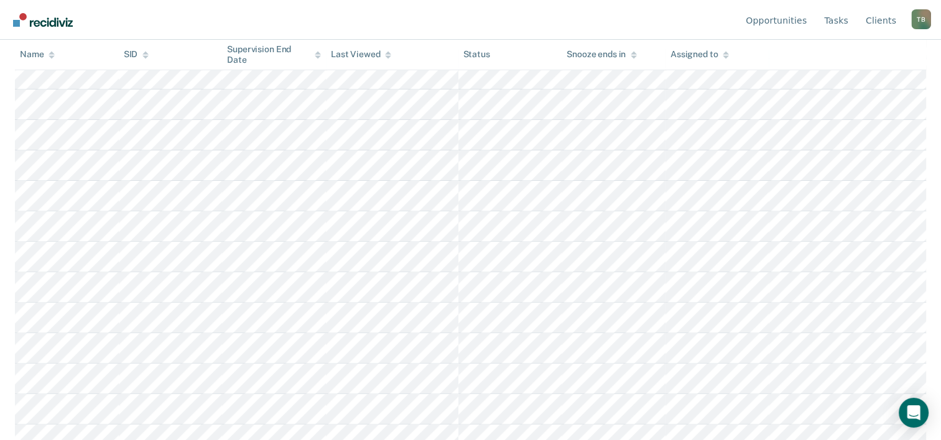
scroll to position [452, 0]
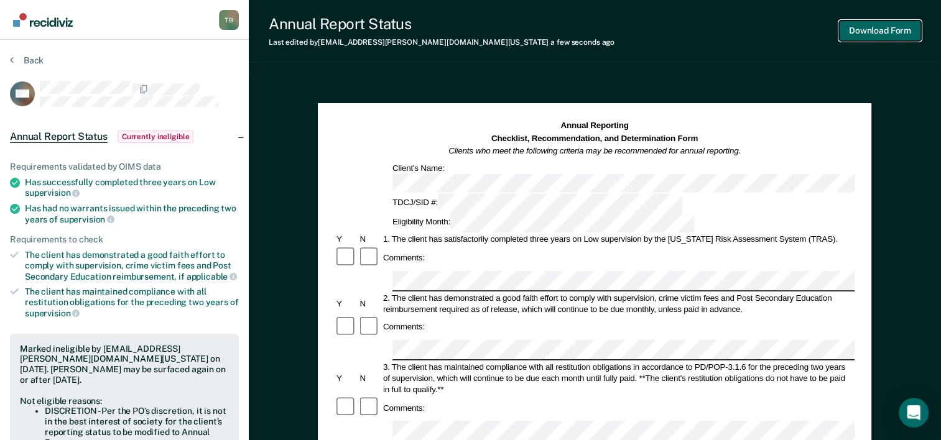
click at [873, 37] on button "Download Form" at bounding box center [880, 31] width 82 height 21
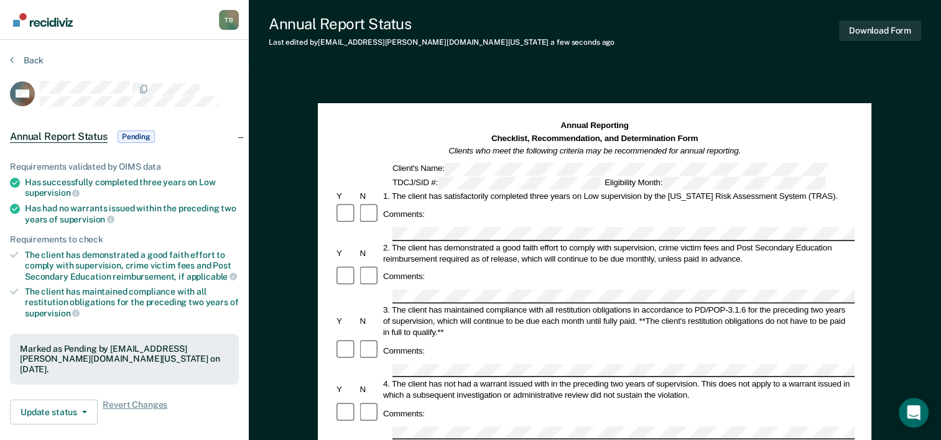
click at [37, 66] on div "Back" at bounding box center [124, 68] width 229 height 26
click at [36, 63] on button "Back" at bounding box center [27, 60] width 34 height 11
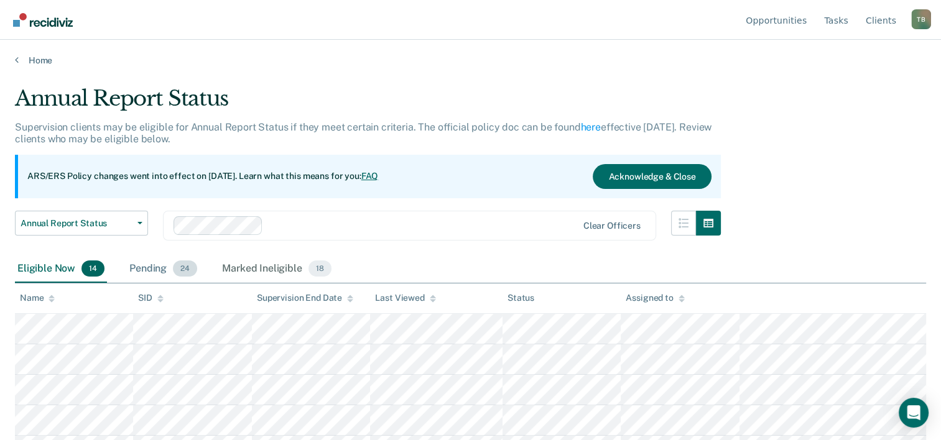
click at [154, 271] on div "Pending 24" at bounding box center [163, 269] width 73 height 27
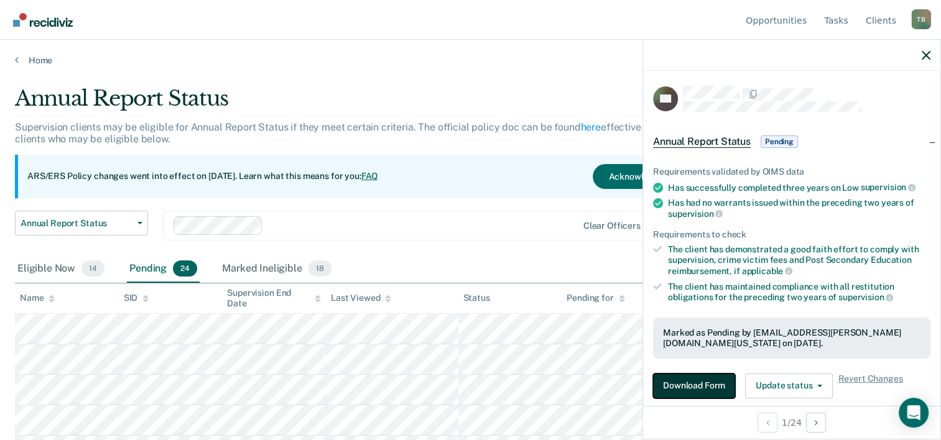
click at [677, 374] on button "Download Form" at bounding box center [694, 386] width 82 height 25
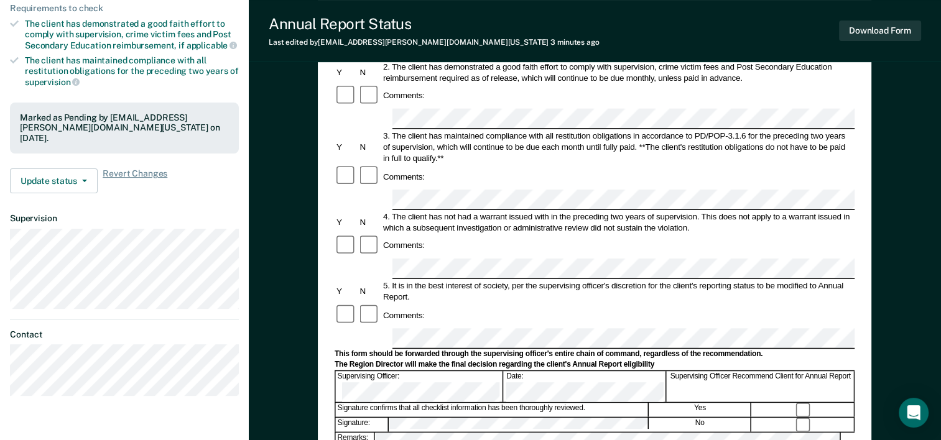
scroll to position [239, 0]
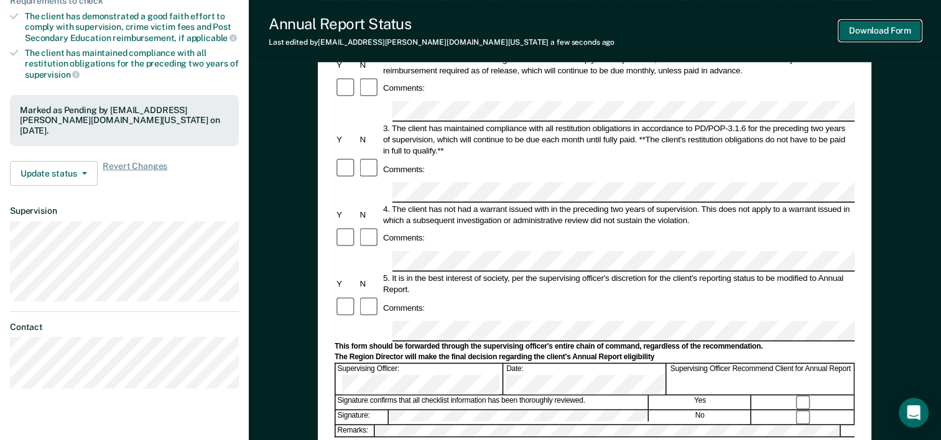
click at [891, 30] on button "Download Form" at bounding box center [880, 31] width 82 height 21
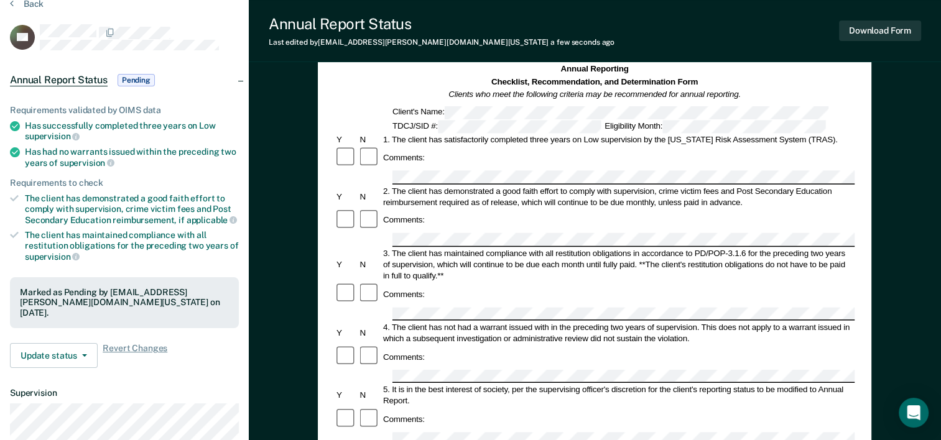
scroll to position [0, 0]
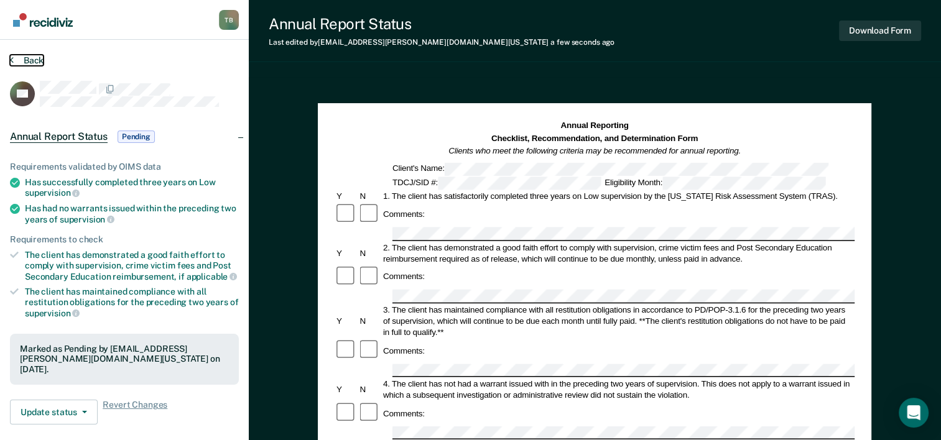
click at [21, 62] on button "Back" at bounding box center [27, 60] width 34 height 11
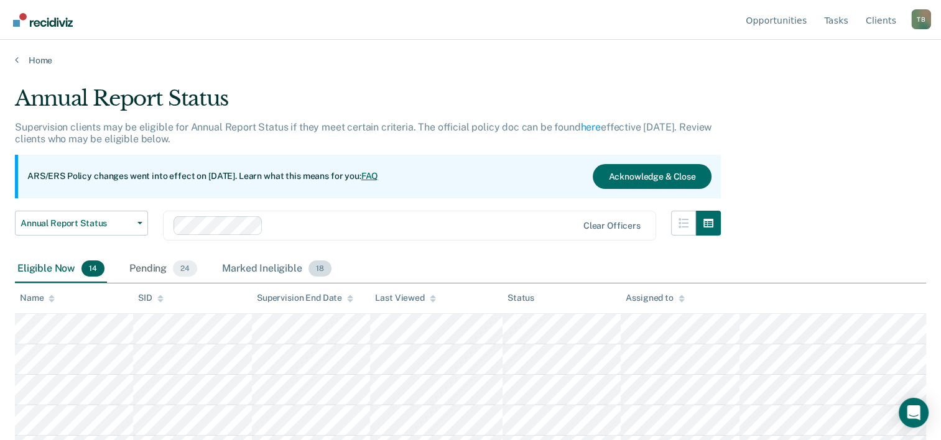
click at [267, 270] on div "Marked Ineligible 18" at bounding box center [277, 269] width 114 height 27
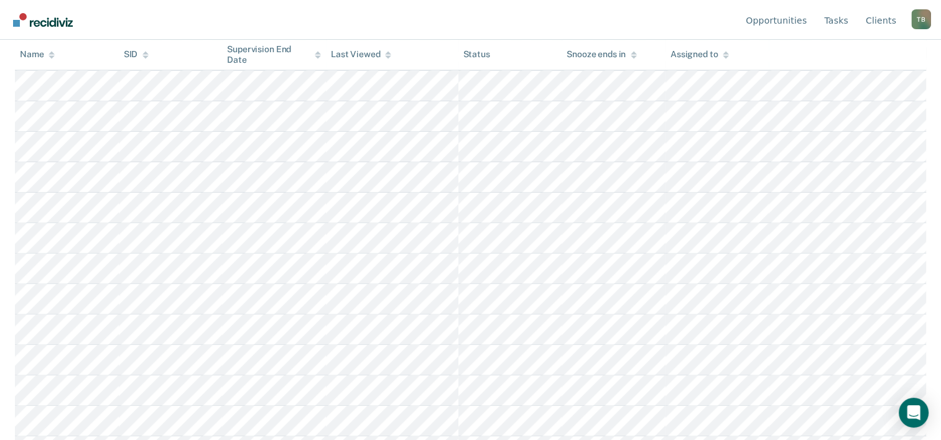
scroll to position [421, 0]
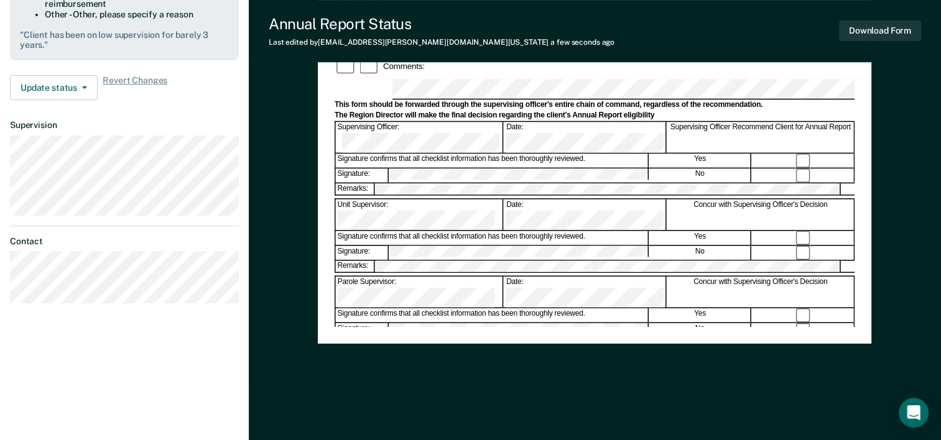
scroll to position [385, 0]
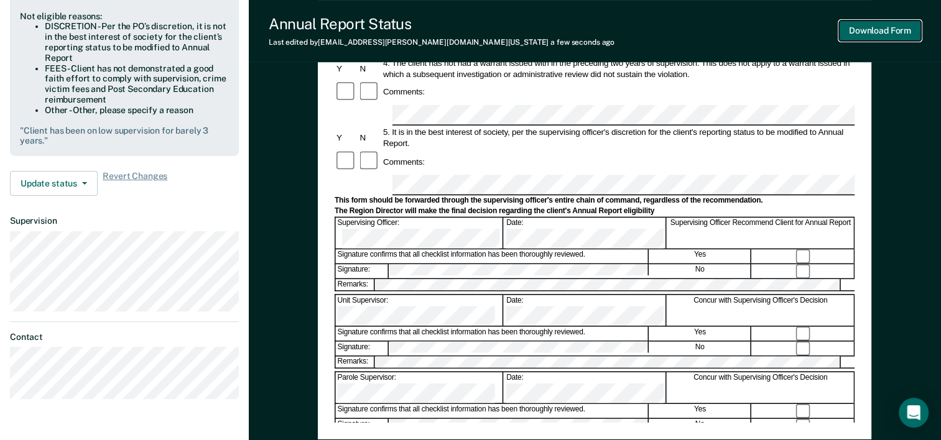
click at [902, 26] on button "Download Form" at bounding box center [880, 31] width 82 height 21
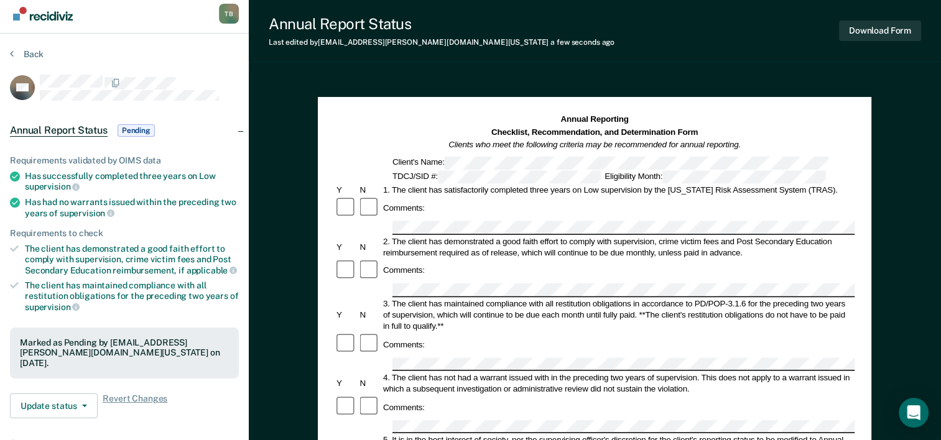
scroll to position [0, 0]
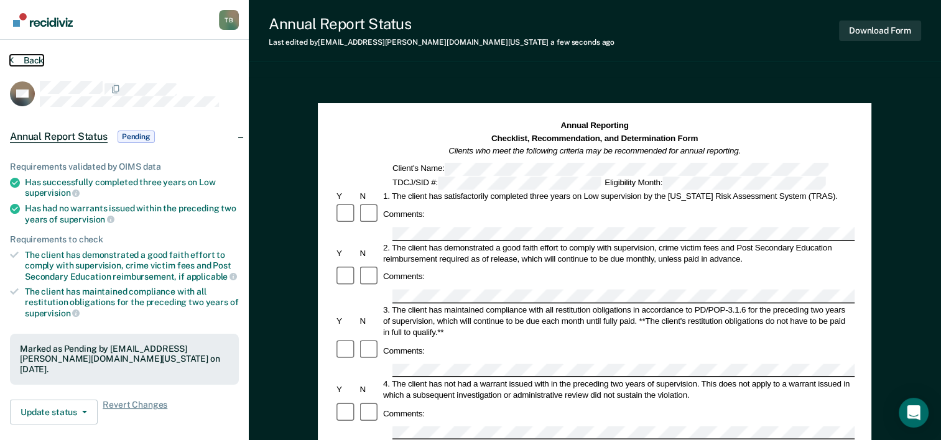
click at [38, 58] on button "Back" at bounding box center [27, 60] width 34 height 11
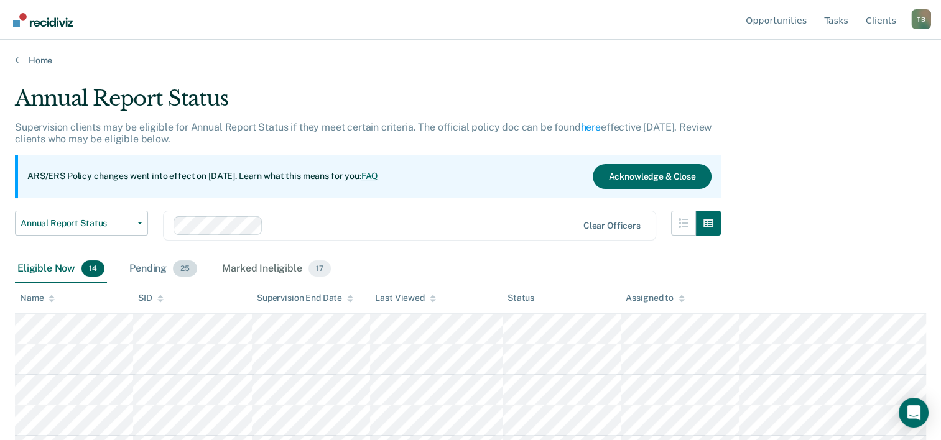
click at [160, 271] on div "Pending 25" at bounding box center [163, 269] width 73 height 27
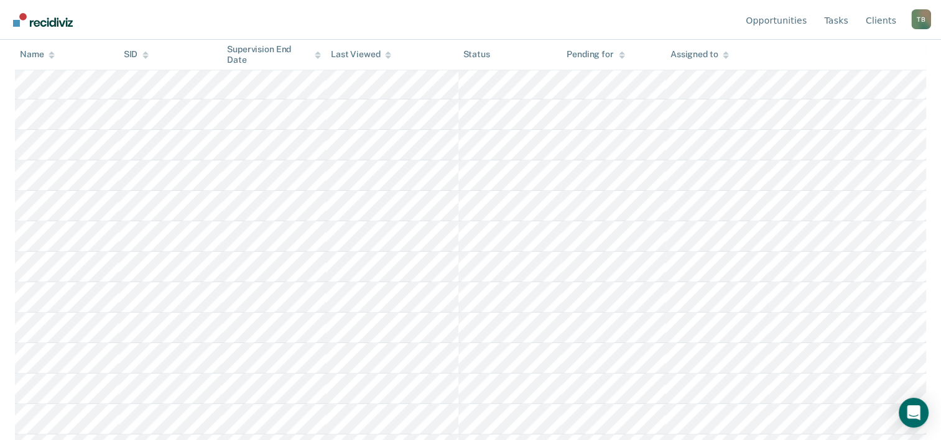
scroll to position [552, 0]
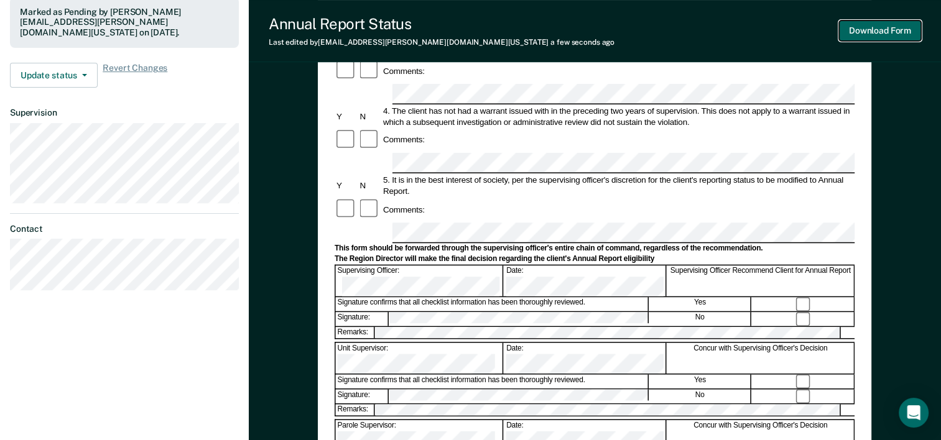
click at [847, 31] on button "Download Form" at bounding box center [880, 31] width 82 height 21
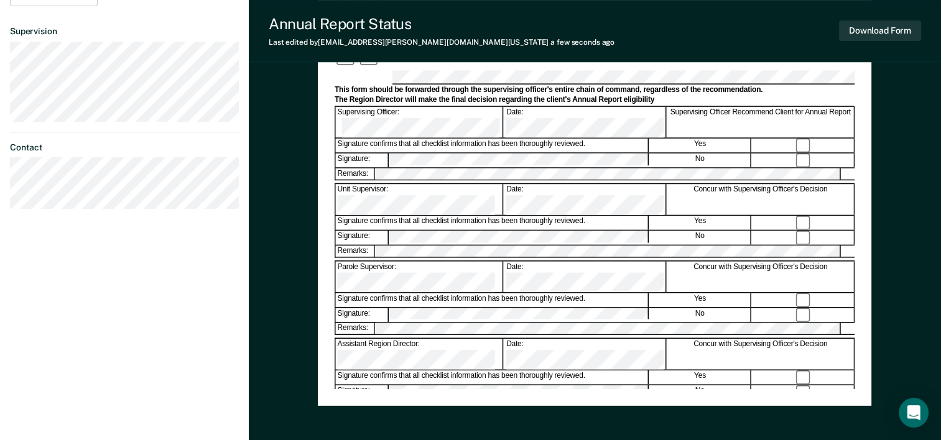
scroll to position [421, 0]
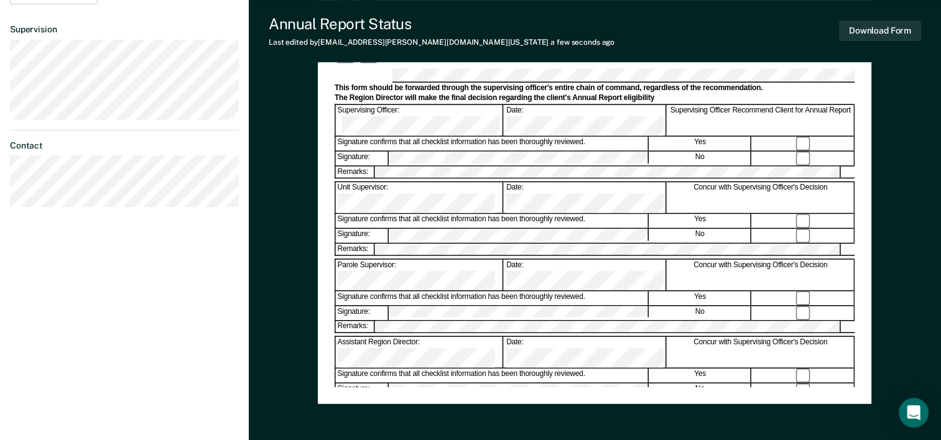
drag, startPoint x: 941, startPoint y: 196, endPoint x: 939, endPoint y: 149, distance: 46.7
click at [939, 149] on div "Annual Reporting Checklist, Recommendation, and Determination Form Clients who …" at bounding box center [595, 79] width 692 height 845
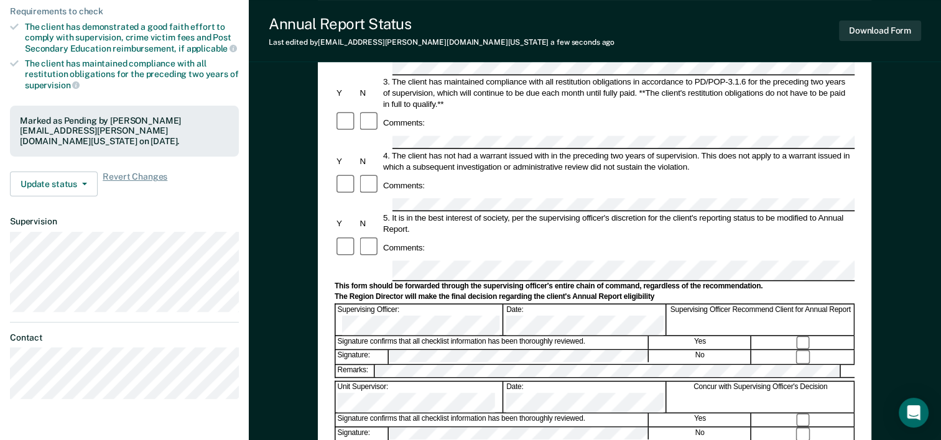
scroll to position [226, 0]
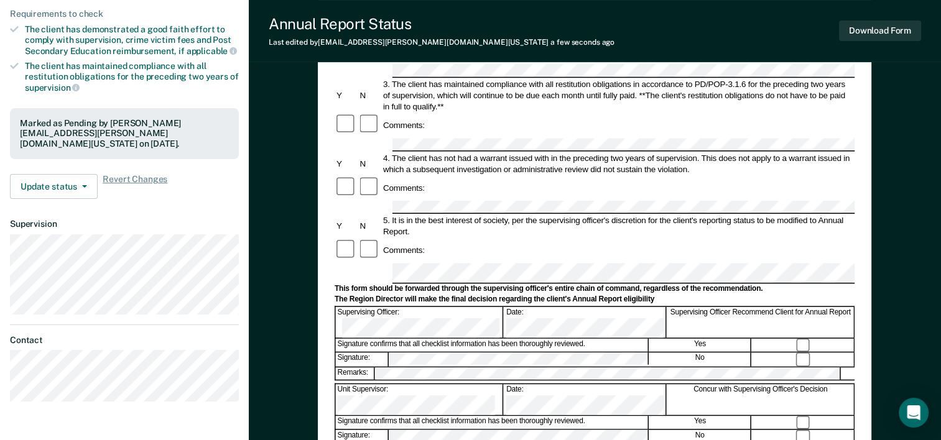
click at [359, 263] on div at bounding box center [595, 273] width 520 height 21
click at [82, 185] on icon "button" at bounding box center [84, 186] width 5 height 2
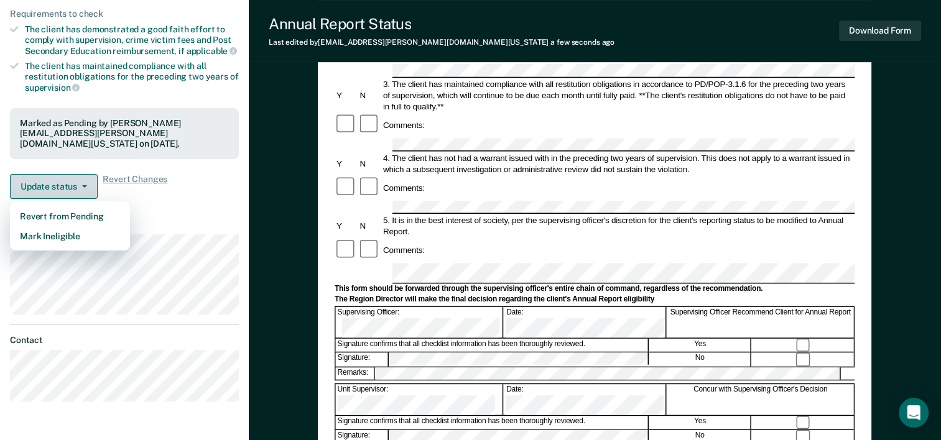
click at [82, 185] on icon "button" at bounding box center [84, 186] width 5 height 2
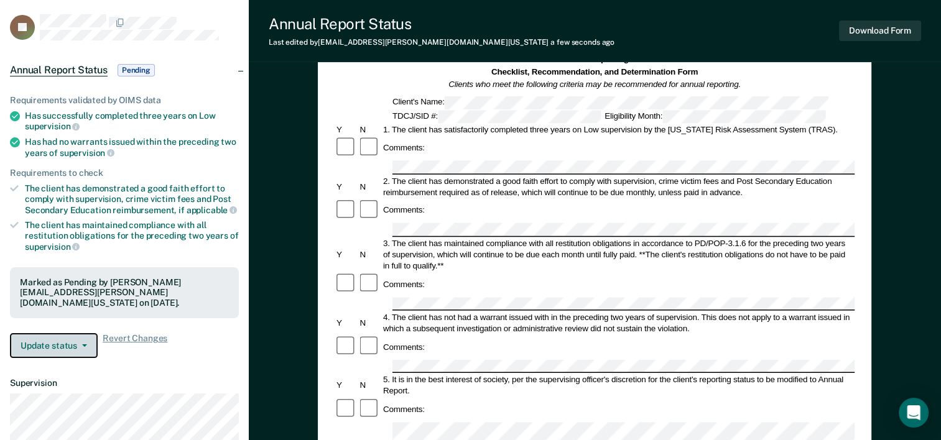
scroll to position [0, 0]
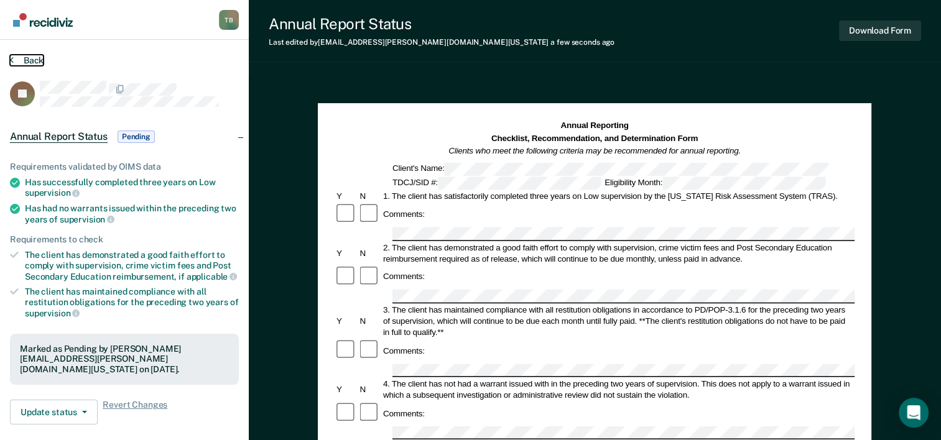
click at [32, 58] on button "Back" at bounding box center [27, 60] width 34 height 11
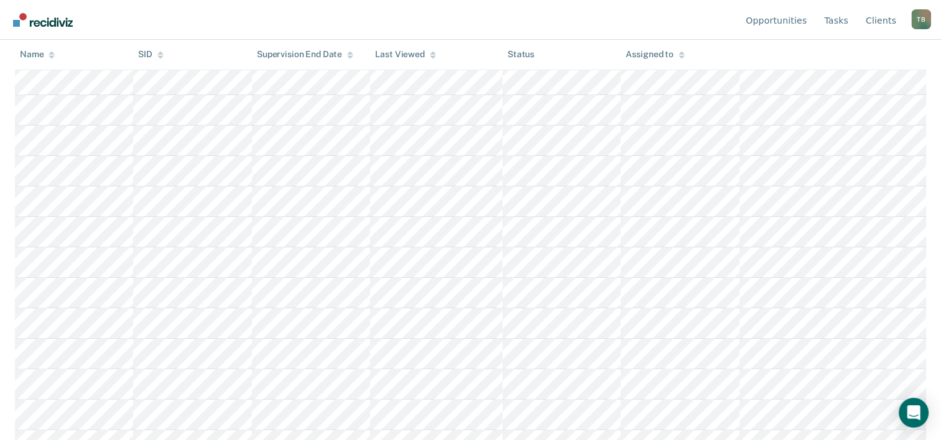
scroll to position [269, 0]
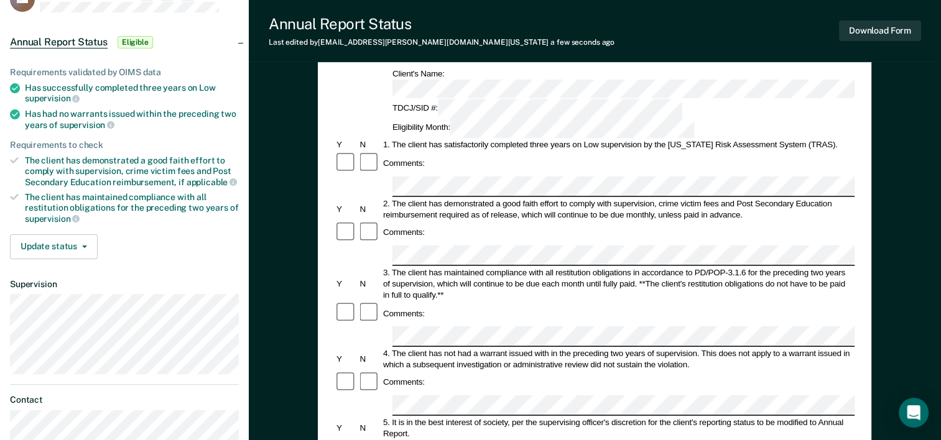
scroll to position [90, 0]
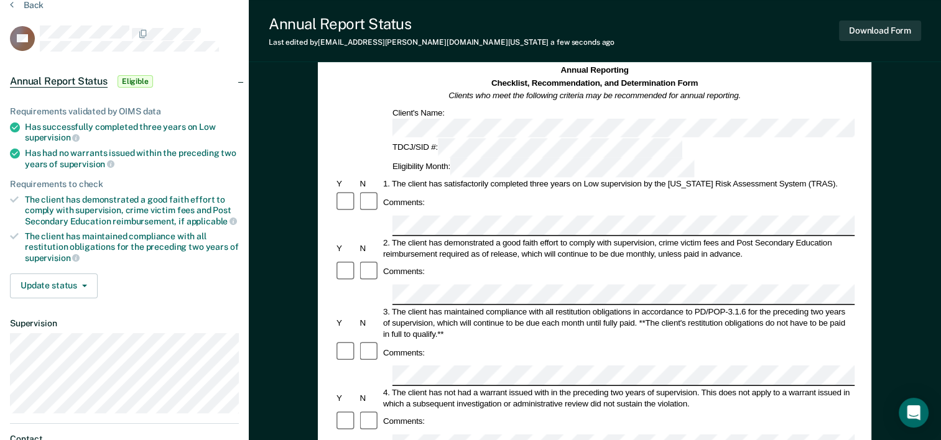
scroll to position [0, 0]
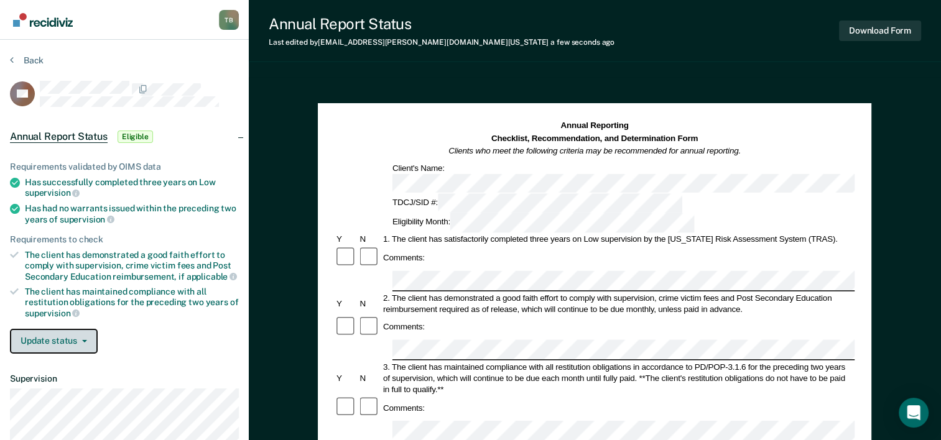
click at [41, 348] on button "Update status" at bounding box center [54, 341] width 88 height 25
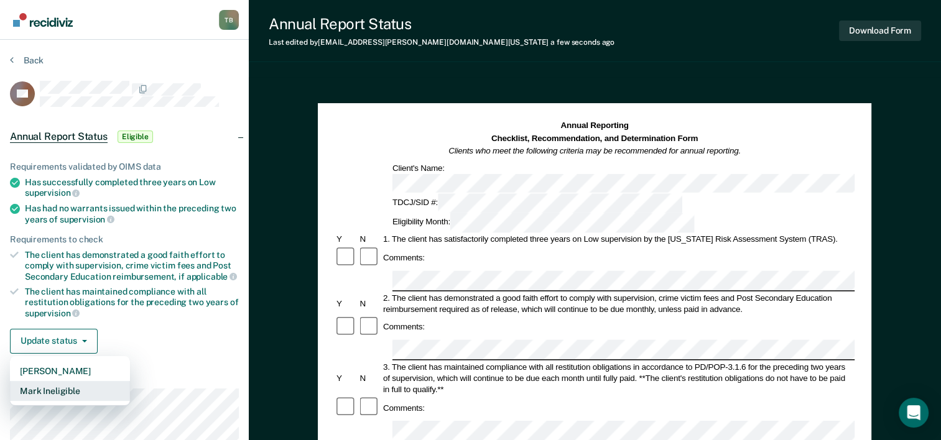
click at [52, 386] on button "Mark Ineligible" at bounding box center [70, 391] width 120 height 20
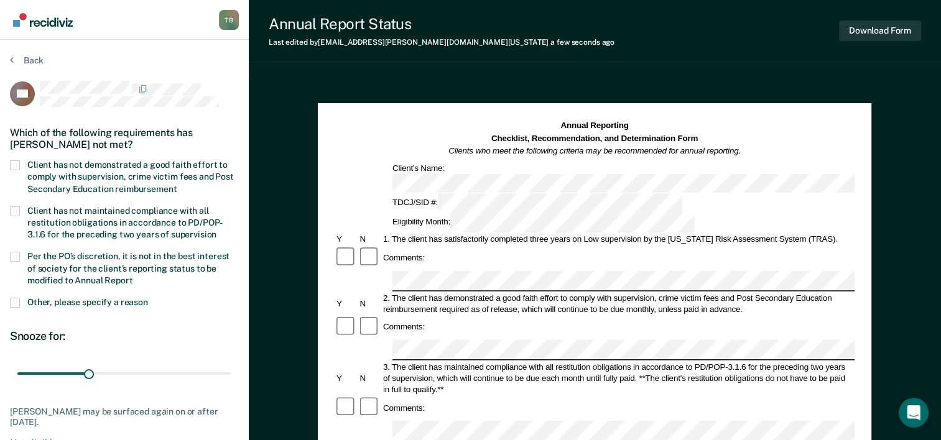
click at [18, 160] on span at bounding box center [15, 165] width 10 height 10
click at [177, 185] on input "Client has not demonstrated a good faith effort to comply with supervision, cri…" at bounding box center [177, 185] width 0 height 0
click at [12, 255] on span at bounding box center [15, 257] width 10 height 10
click at [133, 276] on input "Per the PO’s discretion, it is not in the best interest of society for the clie…" at bounding box center [133, 276] width 0 height 0
click at [898, 30] on button "Download Form" at bounding box center [880, 31] width 82 height 21
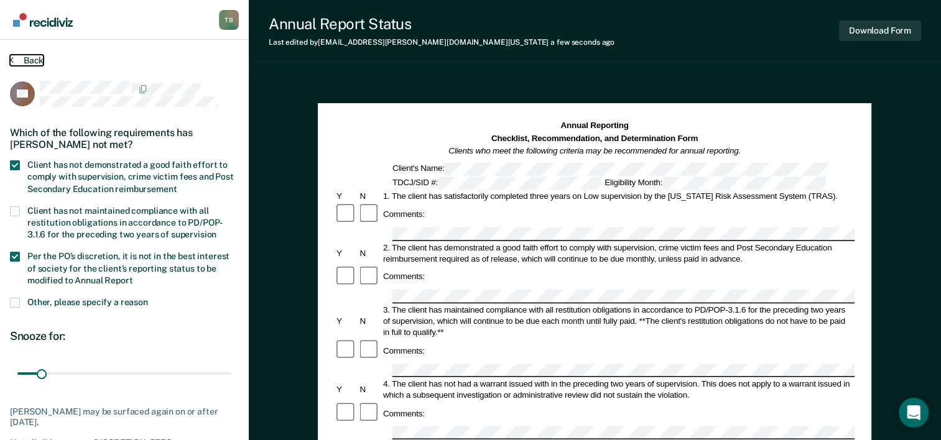
click at [34, 62] on button "Back" at bounding box center [27, 60] width 34 height 11
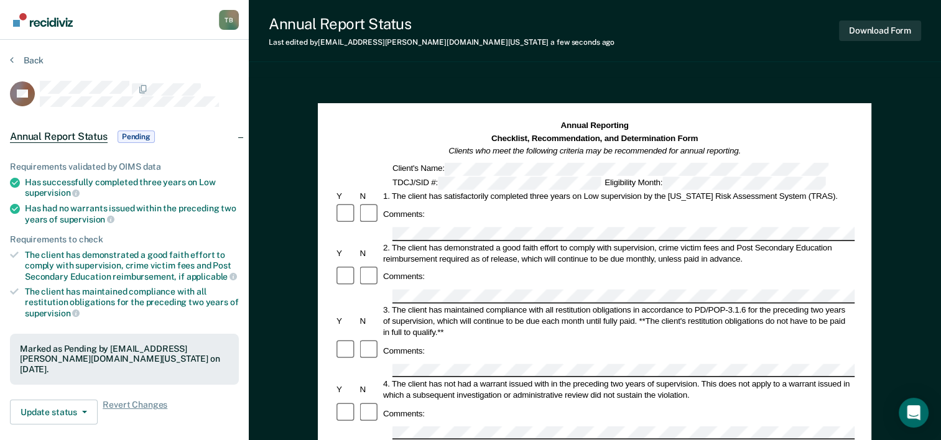
click at [17, 67] on div "Back" at bounding box center [124, 68] width 229 height 26
click at [26, 62] on button "Back" at bounding box center [27, 60] width 34 height 11
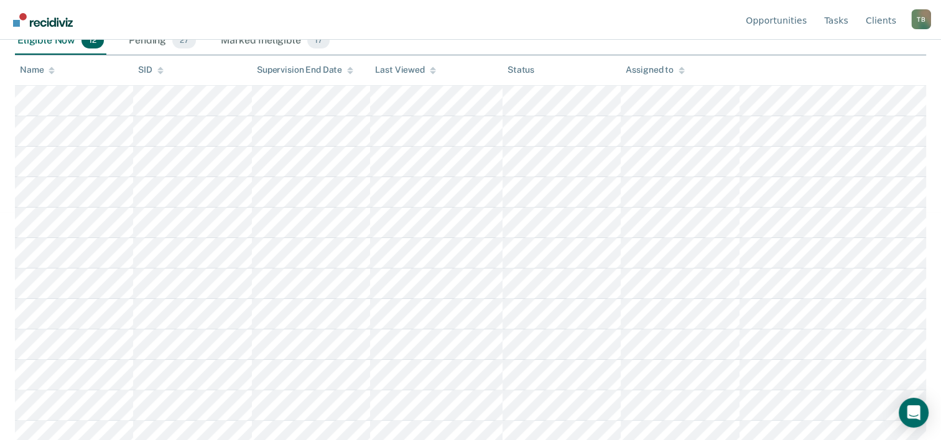
scroll to position [238, 0]
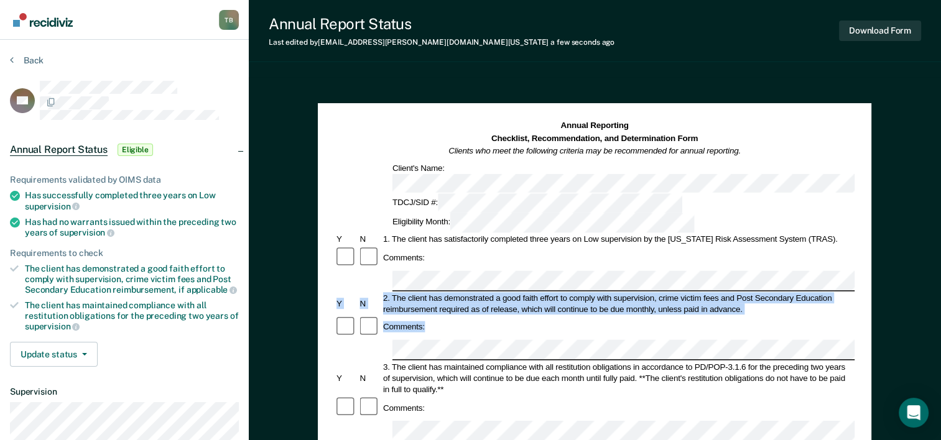
drag, startPoint x: 939, startPoint y: 176, endPoint x: 939, endPoint y: 220, distance: 43.5
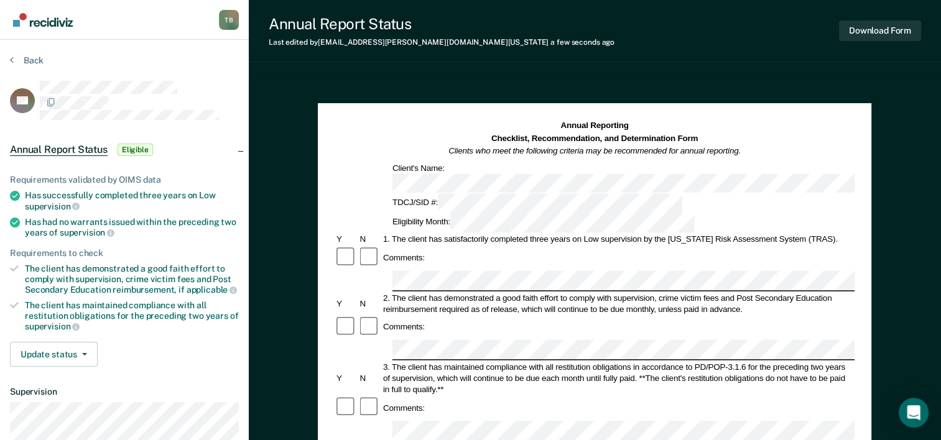
drag, startPoint x: 939, startPoint y: 220, endPoint x: 895, endPoint y: 70, distance: 155.7
click at [895, 70] on div "Annual Report Status Last edited by [PERSON_NAME][EMAIL_ADDRESS][PERSON_NAME][D…" at bounding box center [595, 432] width 692 height 865
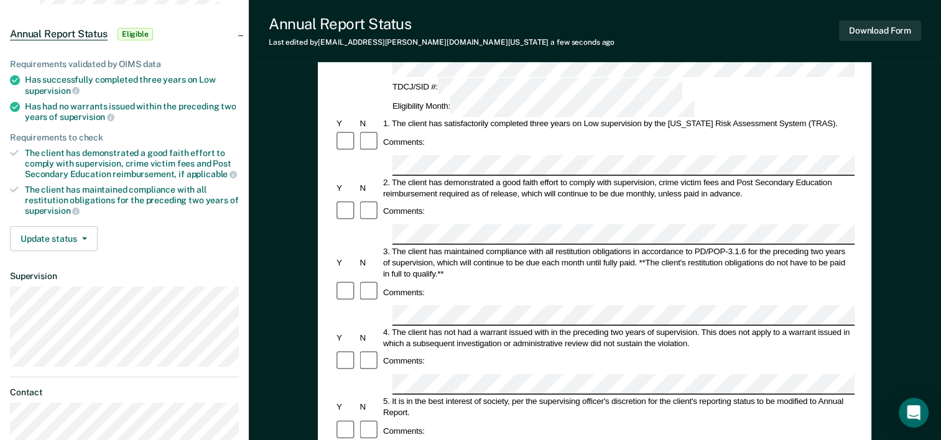
scroll to position [122, 0]
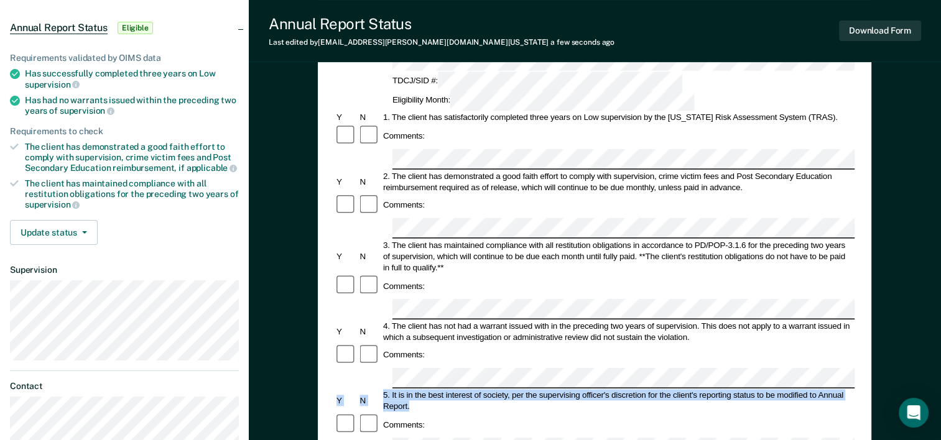
drag, startPoint x: 938, startPoint y: 189, endPoint x: 931, endPoint y: 161, distance: 29.0
click at [931, 161] on div "Annual Reporting Checklist, Recommendation, and Determination Form Clients who …" at bounding box center [595, 377] width 692 height 845
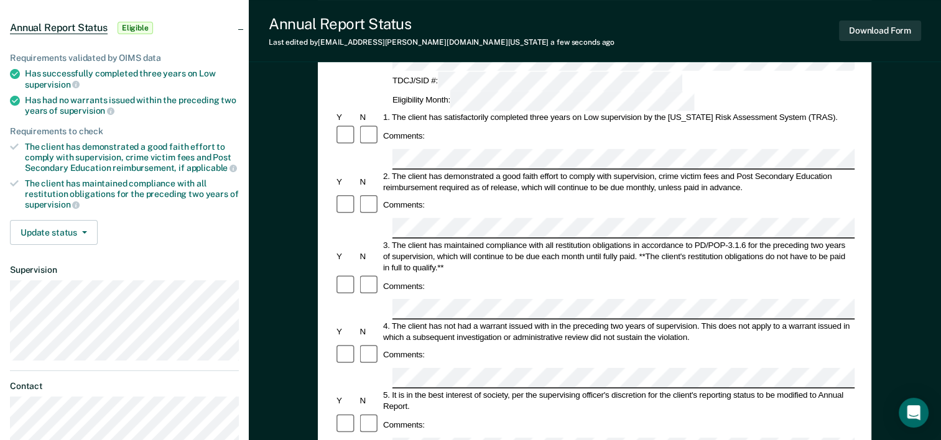
drag, startPoint x: 931, startPoint y: 161, endPoint x: 905, endPoint y: 198, distance: 45.2
click at [905, 198] on div "Annual Reporting Checklist, Recommendation, and Determination Form Clients who …" at bounding box center [595, 377] width 692 height 845
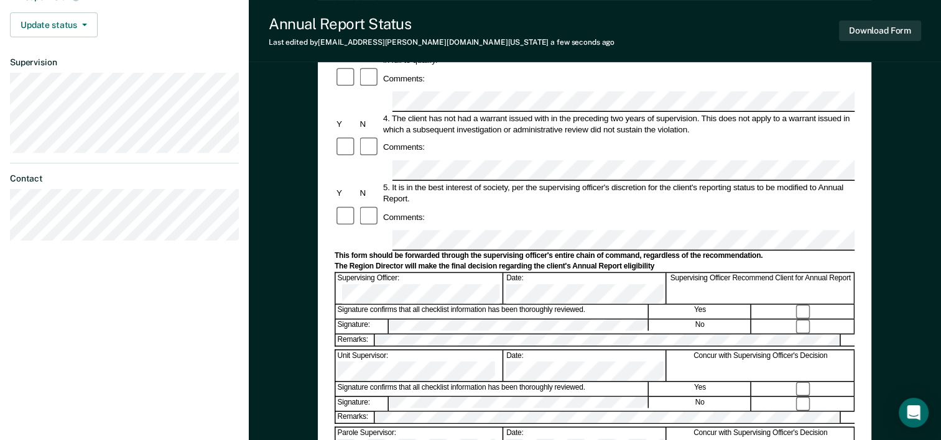
scroll to position [334, 0]
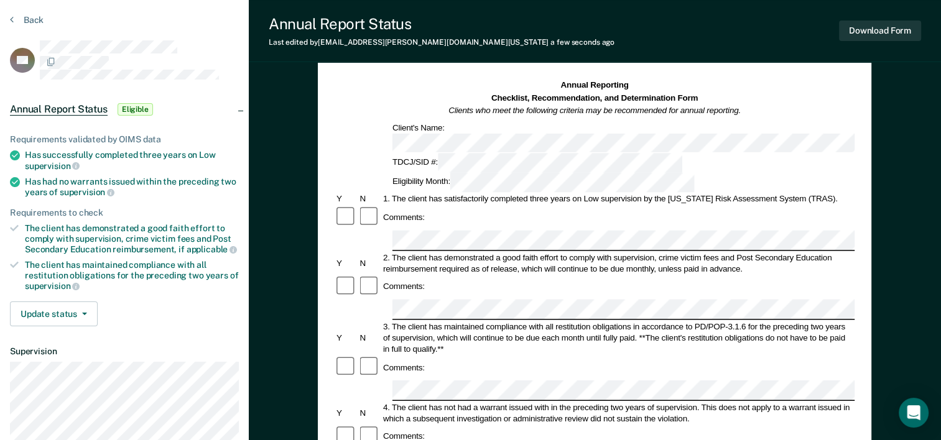
scroll to position [38, 0]
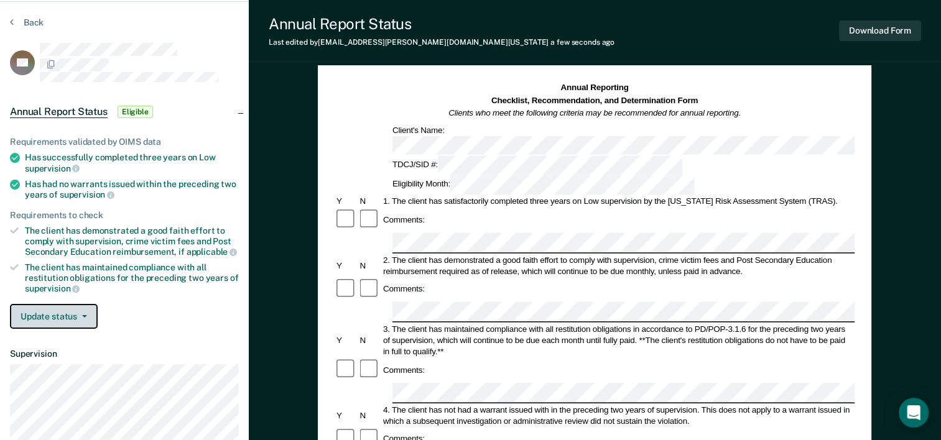
click at [52, 320] on button "Update status" at bounding box center [54, 316] width 88 height 25
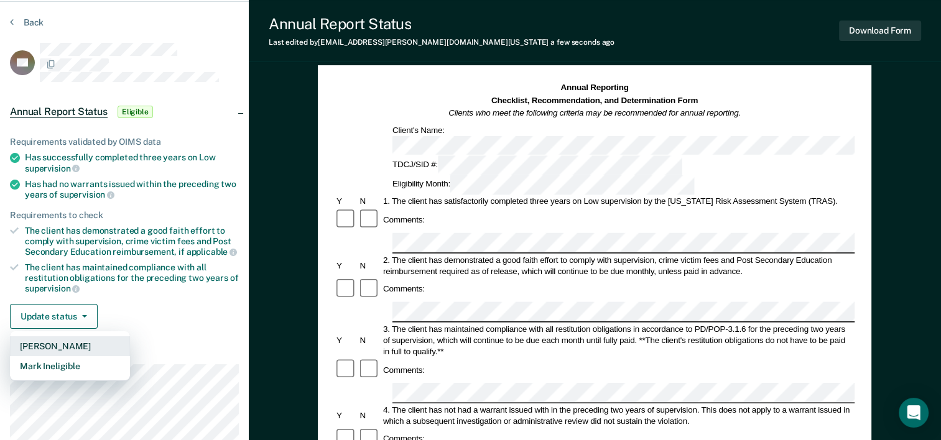
click at [52, 343] on button "[PERSON_NAME]" at bounding box center [70, 347] width 120 height 20
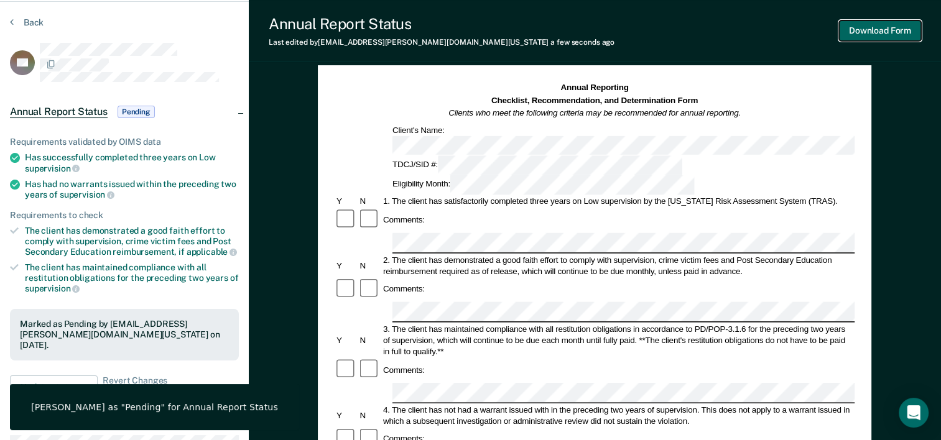
click at [863, 29] on button "Download Form" at bounding box center [880, 31] width 82 height 21
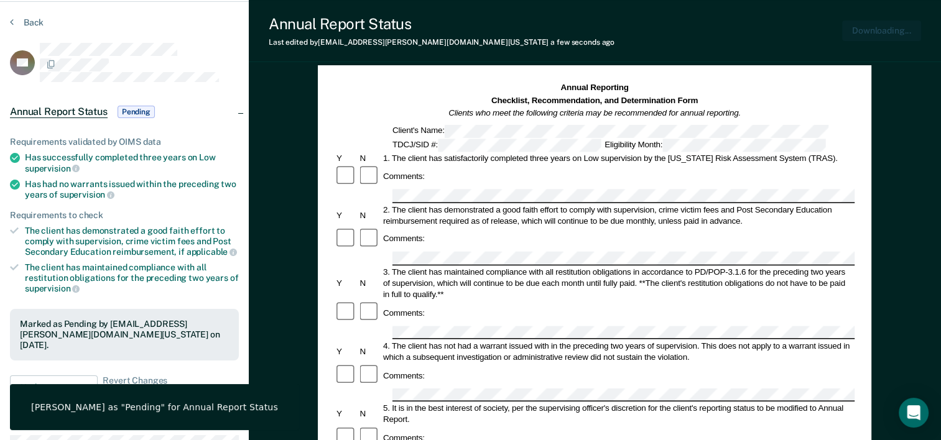
scroll to position [0, 0]
